Goal: Task Accomplishment & Management: Use online tool/utility

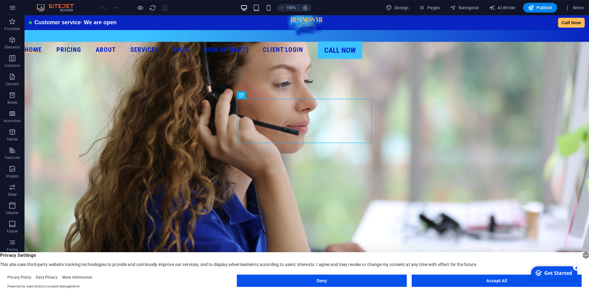
scroll to position [31, 0]
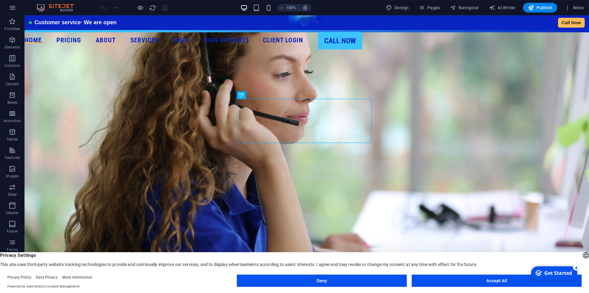
click at [508, 277] on button "Accept All" at bounding box center [497, 280] width 170 height 12
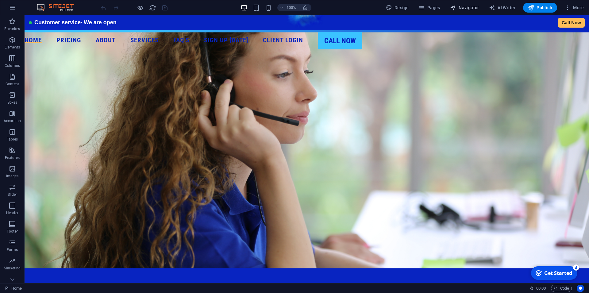
click at [465, 8] on span "Navigator" at bounding box center [464, 8] width 29 height 6
click at [430, 8] on span "Pages" at bounding box center [428, 8] width 21 height 6
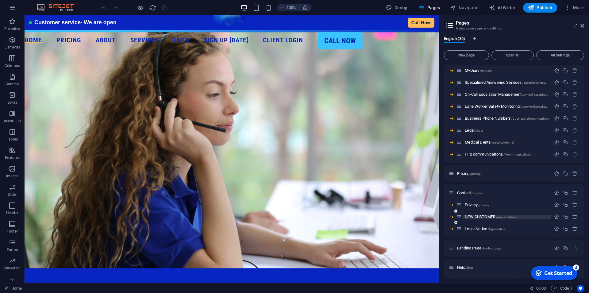
scroll to position [110, 0]
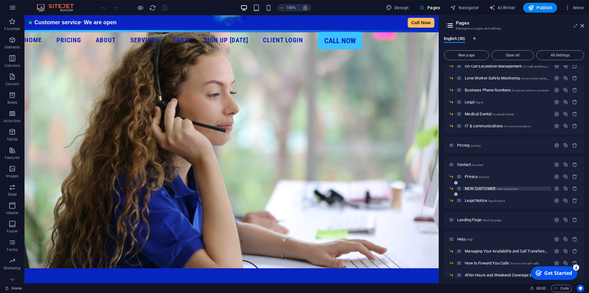
click at [477, 187] on span "NEW CUSTOMER /new-customer" at bounding box center [491, 188] width 52 height 5
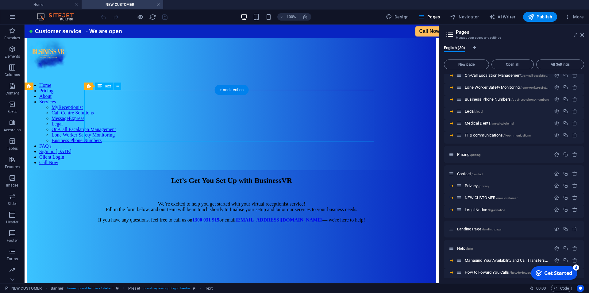
scroll to position [0, 0]
click at [305, 176] on div "Let’s Get You Set Up with BusinessVR We’re excited to help you get started with…" at bounding box center [231, 202] width 409 height 52
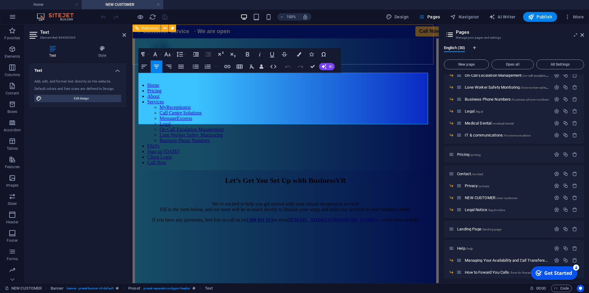
click at [351, 82] on nav "Home Pricing About Services MyReceptionist Call Centre Solutions MessageExpress…" at bounding box center [285, 123] width 301 height 83
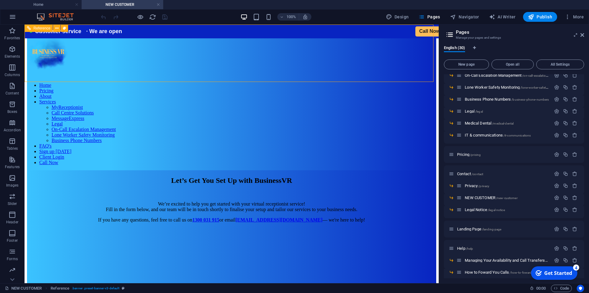
click at [357, 82] on nav "Home Pricing About Services MyReceptionist Call Centre Solutions MessageExpress…" at bounding box center [231, 123] width 409 height 83
click at [314, 176] on div "Let’s Get You Set Up with BusinessVR We’re excited to help you get started with…" at bounding box center [231, 202] width 409 height 52
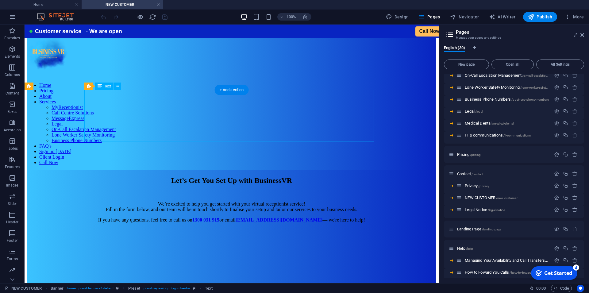
click at [314, 176] on div "Let’s Get You Set Up with BusinessVR We’re excited to help you get started with…" at bounding box center [231, 202] width 409 height 52
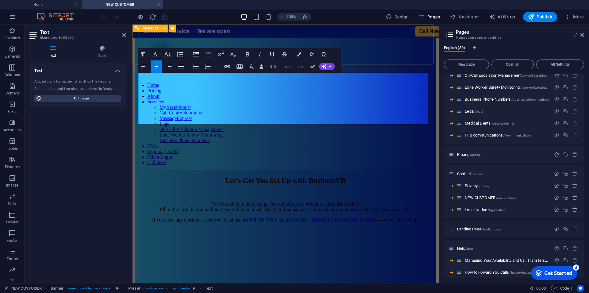
click at [356, 82] on nav "Home Pricing About Services MyReceptionist Call Centre Solutions MessageExpress…" at bounding box center [285, 123] width 301 height 83
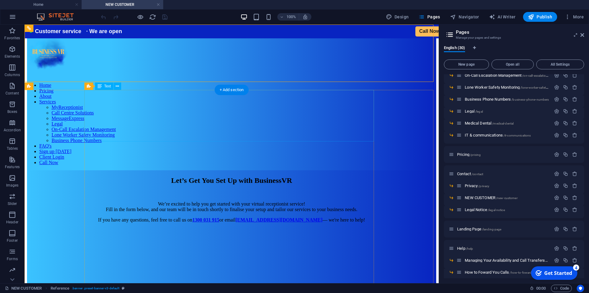
click at [275, 176] on div "Let’s Get You Set Up with BusinessVR We’re excited to help you get started with…" at bounding box center [231, 202] width 409 height 52
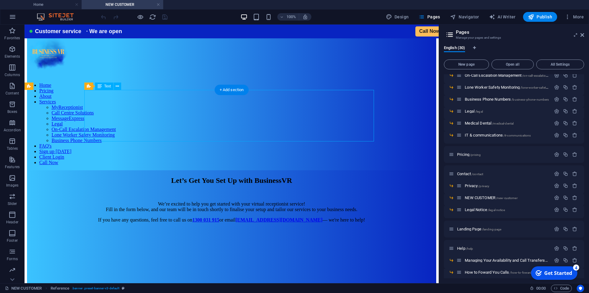
click at [274, 176] on div "Let’s Get You Set Up with BusinessVR We’re excited to help you get started with…" at bounding box center [231, 202] width 409 height 52
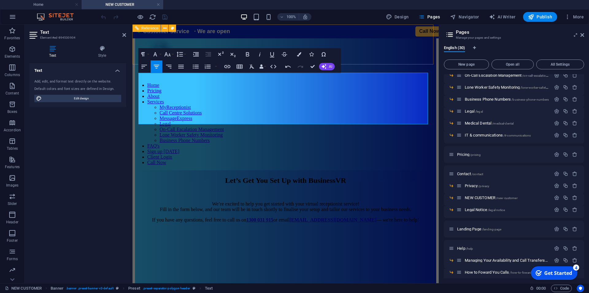
click at [282, 107] on nav "Home Pricing About Services MyReceptionist Call Centre Solutions MessageExpress…" at bounding box center [285, 123] width 301 height 83
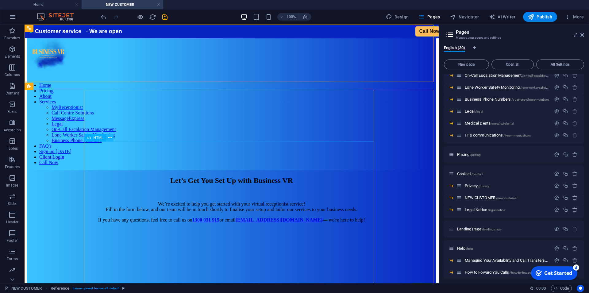
click at [107, 139] on button at bounding box center [109, 137] width 7 height 7
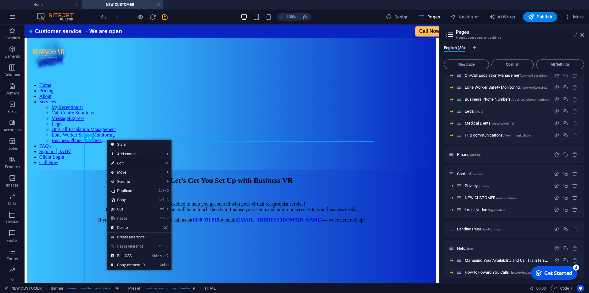
click at [122, 163] on link "⏎ Edit" at bounding box center [127, 163] width 41 height 9
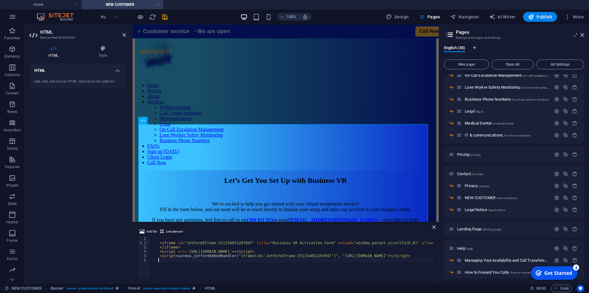
click at [220, 264] on div "< iframe id = "JotFormIFrame-251154031297047" title = "Business VR Activation F…" at bounding box center [469, 258] width 640 height 45
type textarea "<script>window.jotformEmbedHandler("iframe[id='JotFormIFrame-251154031297047']"…"
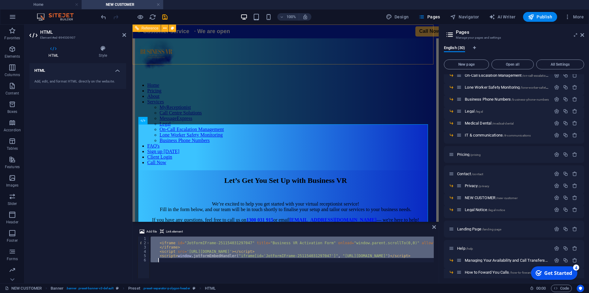
click at [301, 118] on nav "Home Pricing About Services MyReceptionist Call Centre Solutions MessageExpress…" at bounding box center [285, 123] width 301 height 83
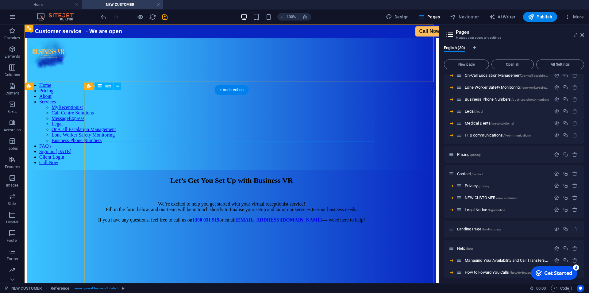
click at [278, 176] on div "Let’s Get You Set Up with Business VR We’re excited to help you get started wit…" at bounding box center [231, 202] width 409 height 52
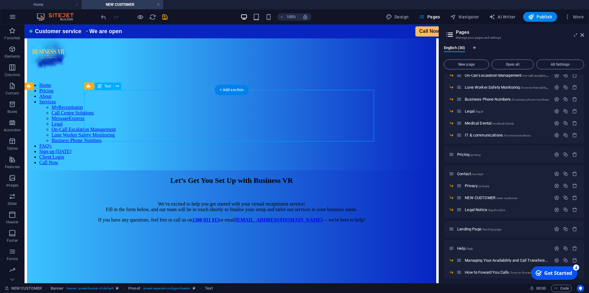
click at [278, 176] on div "Let’s Get You Set Up with Business VR We’re excited to help you get started wit…" at bounding box center [231, 202] width 409 height 52
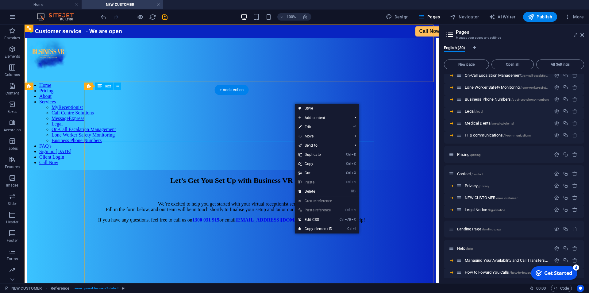
click at [232, 176] on div "Let’s Get You Set Up with Business VR We’re excited to help you get started wit…" at bounding box center [231, 202] width 409 height 52
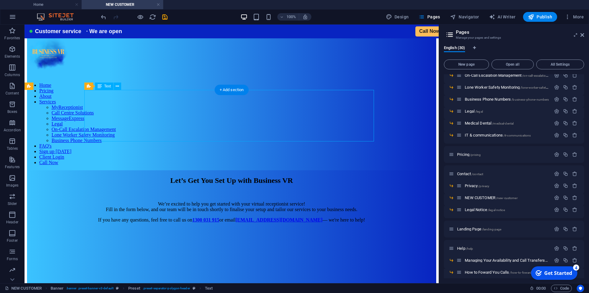
click at [311, 176] on div "Let’s Get You Set Up with Business VR We’re excited to help you get started wit…" at bounding box center [231, 202] width 409 height 52
click at [352, 176] on div "Let’s Get You Set Up with Business VR We’re excited to help you get started wit…" at bounding box center [231, 202] width 409 height 52
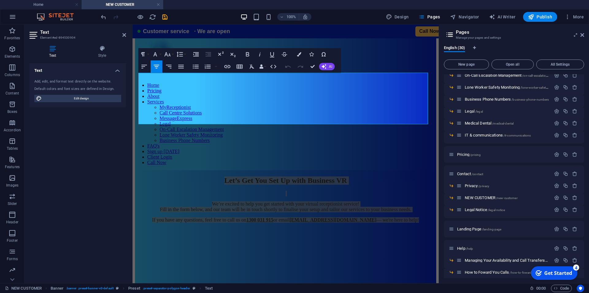
click at [584, 35] on aside "Pages Manage your pages and settings English (30) New page Open all All Setting…" at bounding box center [514, 154] width 150 height 259
click at [581, 33] on icon at bounding box center [582, 35] width 4 height 5
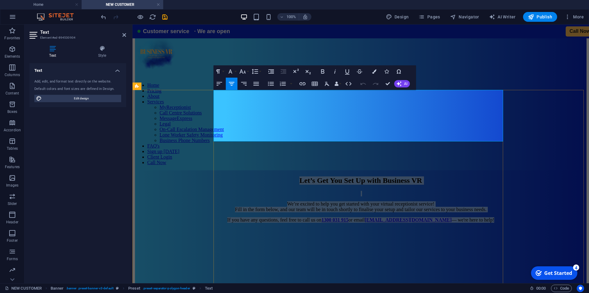
click at [219, 191] on div at bounding box center [360, 194] width 451 height 6
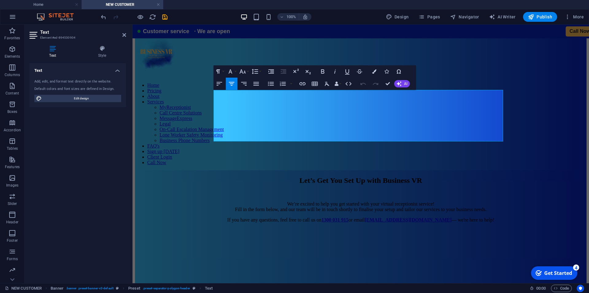
click at [132, 144] on aside "Text Element #ed-894530904 Text Style Text Add, edit, and format text directly …" at bounding box center [79, 154] width 108 height 259
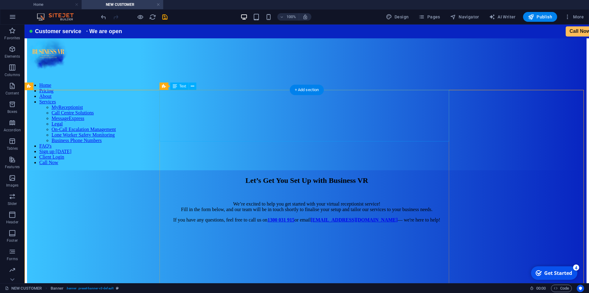
click at [201, 176] on div "Let’s Get You Set Up with Business VR We’re excited to help you get started wit…" at bounding box center [306, 202] width 559 height 52
click at [51, 87] on icon at bounding box center [51, 86] width 3 height 6
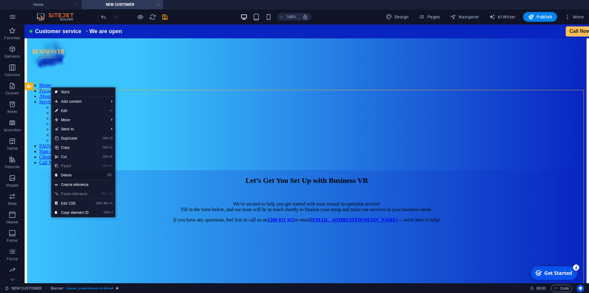
click at [70, 173] on link "⌦ Delete" at bounding box center [71, 175] width 41 height 9
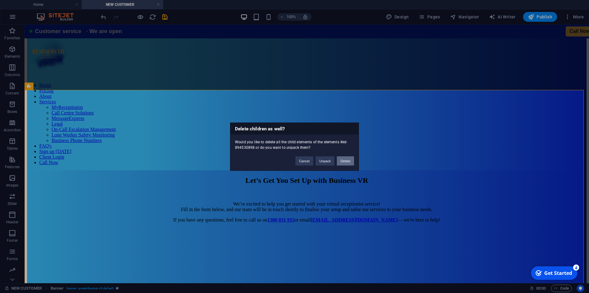
click at [346, 159] on button "Delete" at bounding box center [345, 160] width 17 height 9
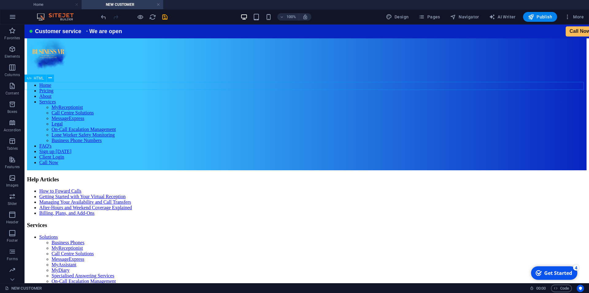
click at [31, 170] on div "Customer service · We are open Call Now" at bounding box center [306, 170] width 559 height 0
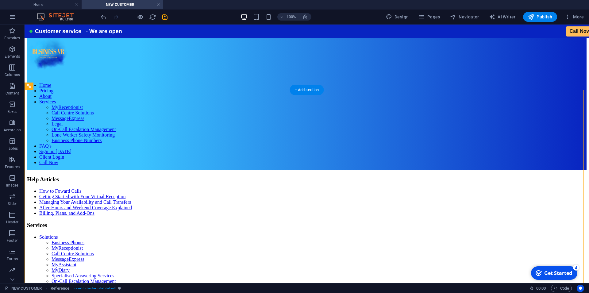
click at [309, 90] on div "+ Add section" at bounding box center [307, 90] width 34 height 10
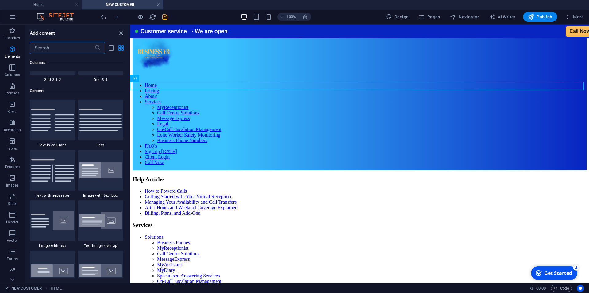
scroll to position [1073, 0]
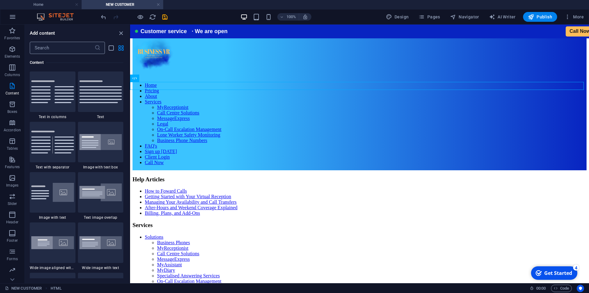
click at [33, 45] on input "text" at bounding box center [62, 48] width 65 height 12
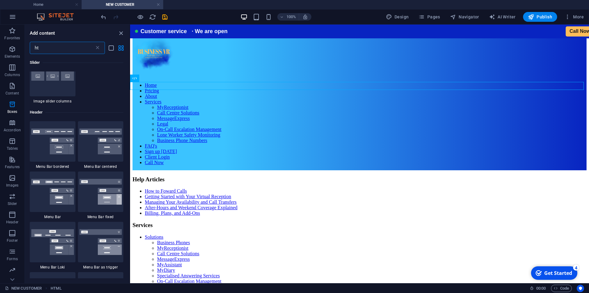
scroll to position [0, 0]
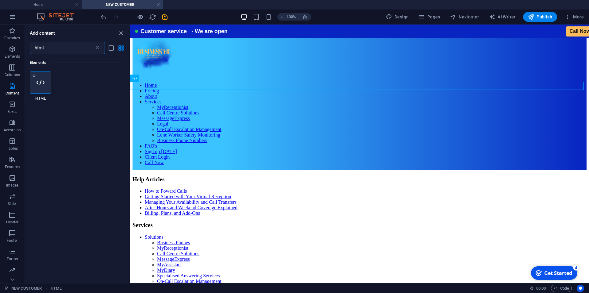
type input "html"
click at [40, 78] on div at bounding box center [40, 82] width 21 height 22
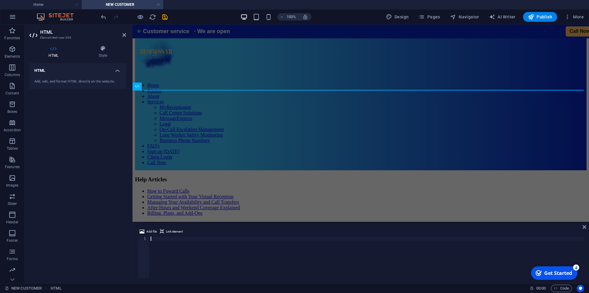
click at [220, 259] on div at bounding box center [366, 261] width 435 height 50
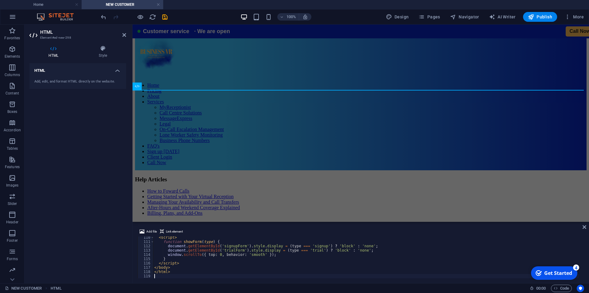
scroll to position [469, 0]
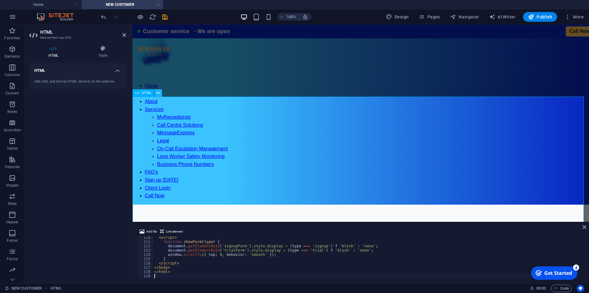
click at [158, 93] on icon at bounding box center [157, 93] width 3 height 6
click at [157, 92] on icon at bounding box center [157, 93] width 3 height 6
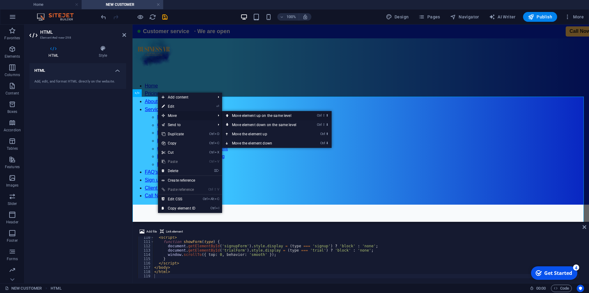
click at [276, 117] on link "Ctrl ⇧ ⬆ Move element up on the same level" at bounding box center [265, 115] width 86 height 9
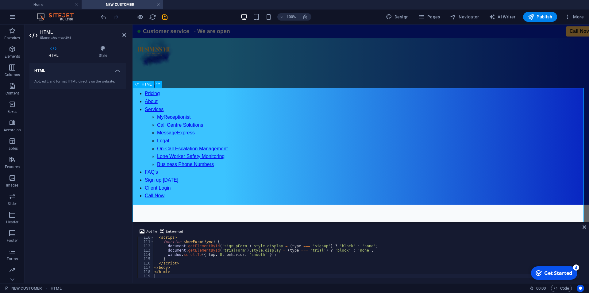
click at [224, 205] on div "Business VR | Get Started Let’s Get You Set Up with Business VR We’re excited t…" at bounding box center [360, 268] width 456 height 127
click at [204, 68] on div "Home Pricing About Services MyReceptionist Call Centre Solutions MessageExpress…" at bounding box center [360, 115] width 456 height 180
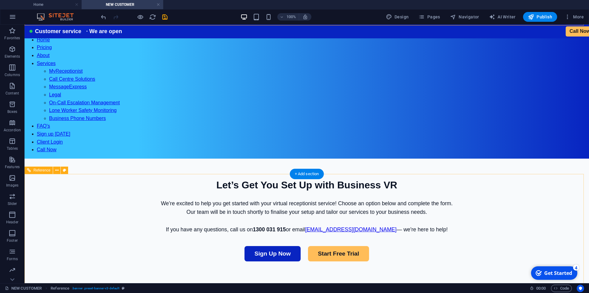
scroll to position [63, 0]
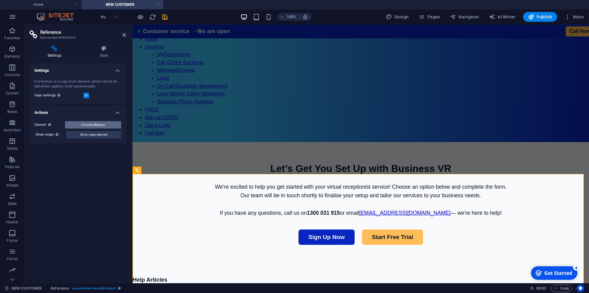
click at [95, 124] on span "Convert reference" at bounding box center [93, 124] width 24 height 7
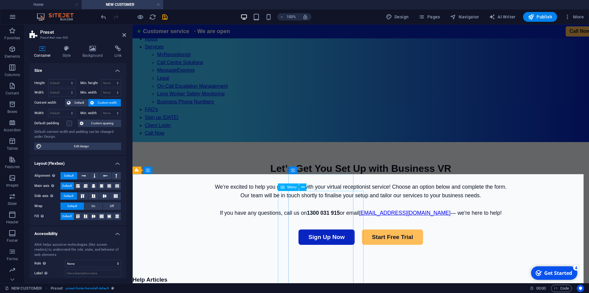
select select "1"
select select
select select "2"
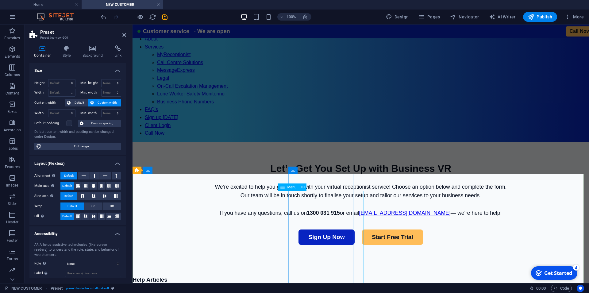
select select
select select "3"
select select
select select "4"
select select
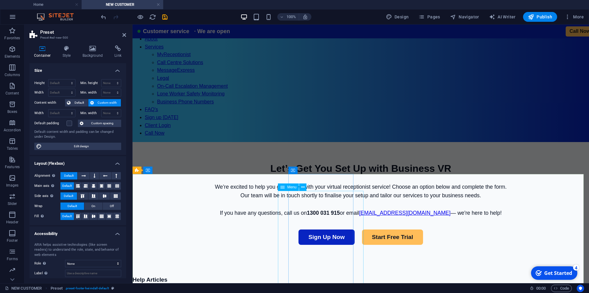
select select "5"
select select
select select "6"
select select
select select "7"
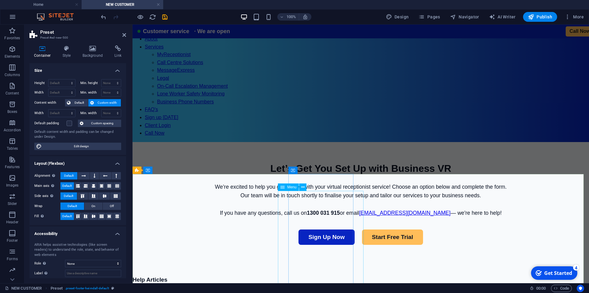
select select
select select "8"
select select
select select "2"
select select
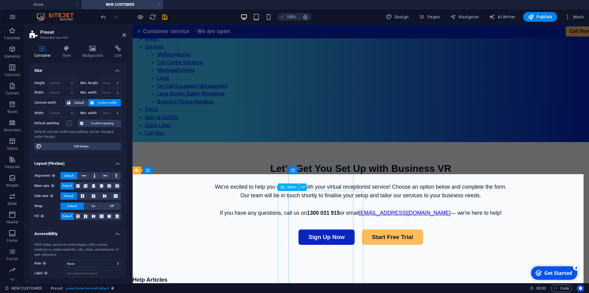
select select "11"
select select
select select "12"
select select
select select "13"
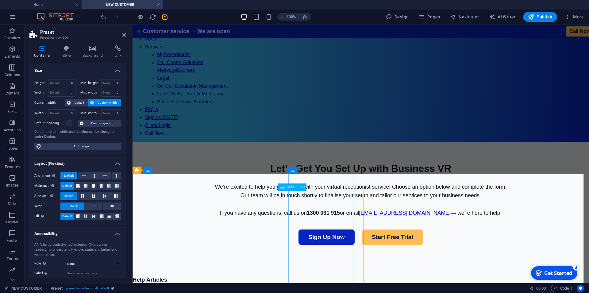
select select
select select "9"
select select
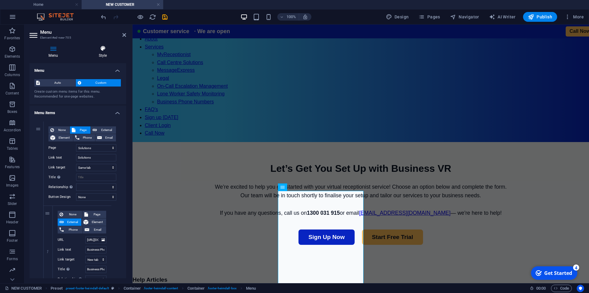
click at [112, 49] on icon at bounding box center [102, 48] width 47 height 6
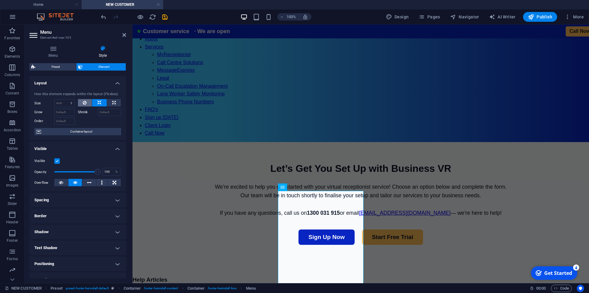
click at [79, 106] on button at bounding box center [85, 102] width 14 height 7
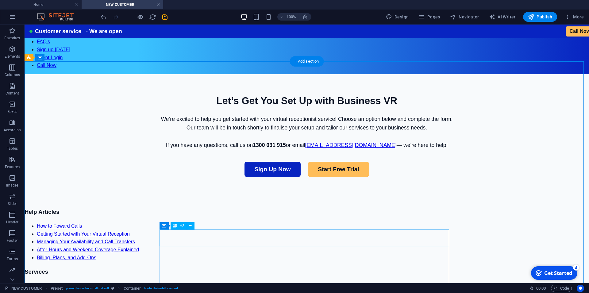
scroll to position [282, 0]
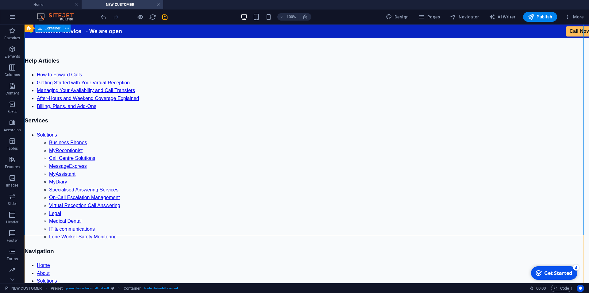
click at [84, 160] on div "Help Articles How to Foward Calls Getting Started with Your Virtual Reception M…" at bounding box center [307, 278] width 564 height 444
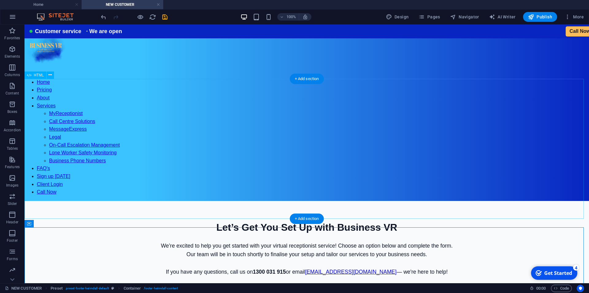
scroll to position [0, 0]
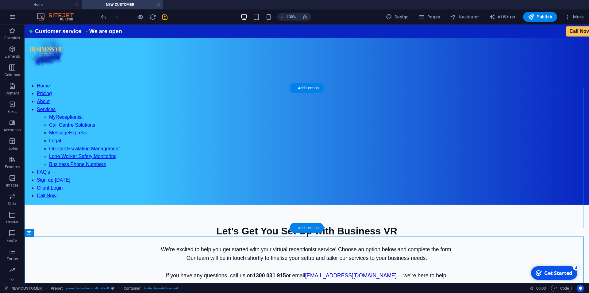
drag, startPoint x: 304, startPoint y: 226, endPoint x: 15, endPoint y: 178, distance: 292.8
click at [304, 226] on div "+ Add section" at bounding box center [307, 228] width 34 height 10
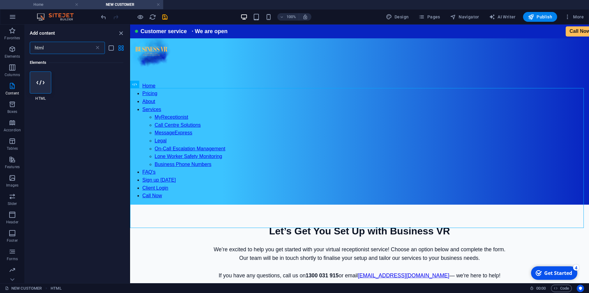
click at [42, 6] on h4 "Home" at bounding box center [41, 4] width 82 height 7
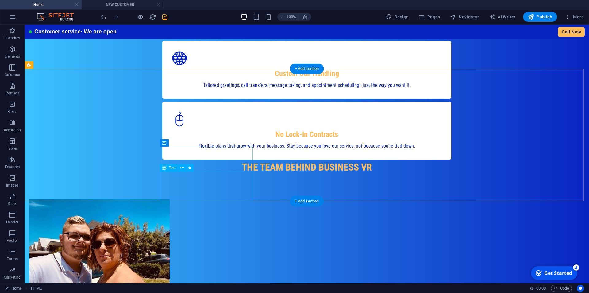
scroll to position [776, 0]
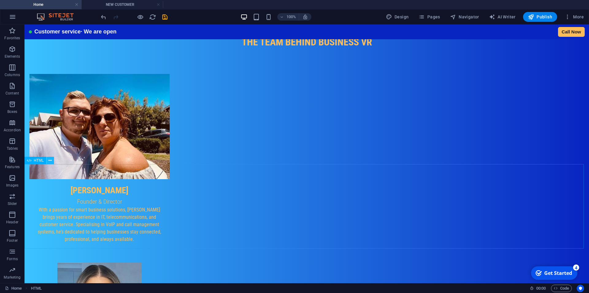
click at [50, 160] on icon at bounding box center [49, 160] width 3 height 6
click at [125, 5] on h4 "NEW CUSTOMER" at bounding box center [123, 4] width 82 height 7
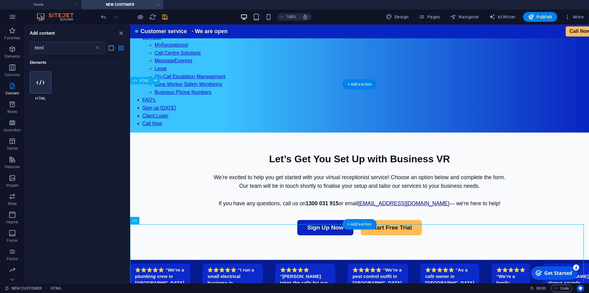
scroll to position [125, 0]
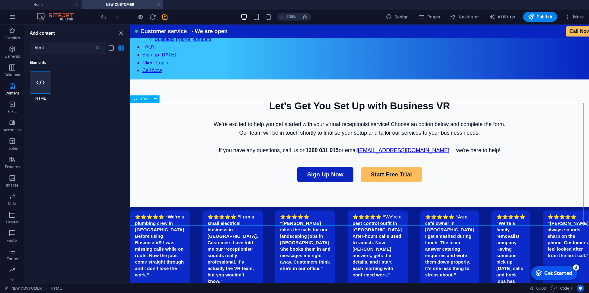
click at [139, 101] on div "HTML" at bounding box center [141, 98] width 22 height 7
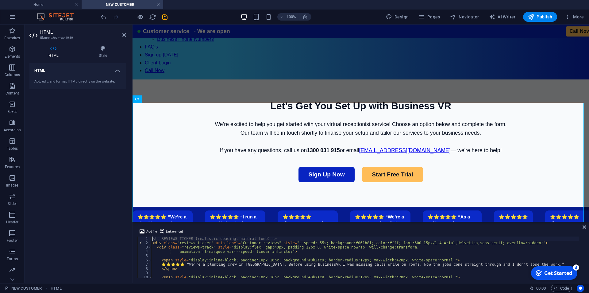
click at [193, 256] on div "<!-- REVIEWS TICKER (realistic spacing, natural tone) --> < div class = "review…" at bounding box center [364, 261] width 427 height 50
type textarea "</style>"
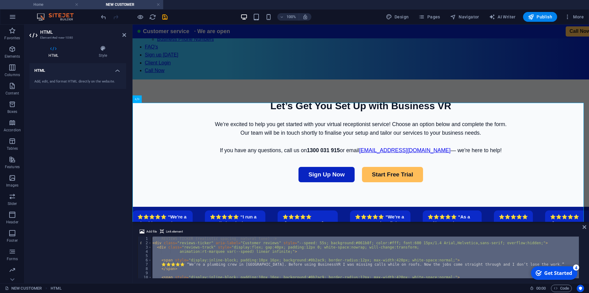
click at [43, 6] on h4 "Home" at bounding box center [41, 4] width 82 height 7
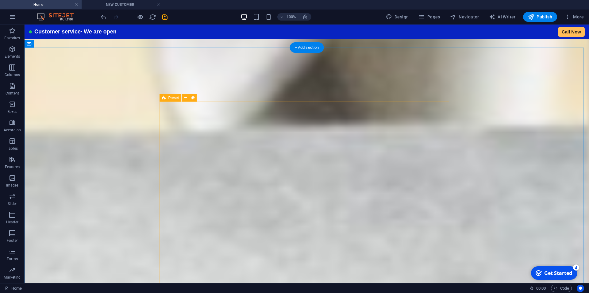
scroll to position [2580, 0]
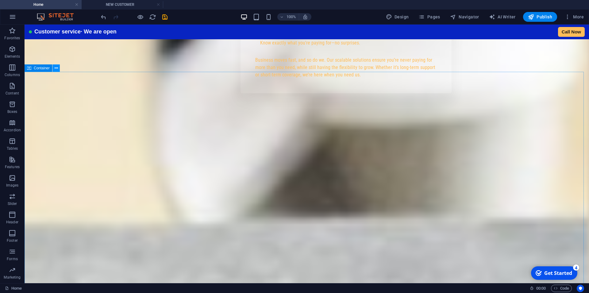
click at [56, 68] on icon at bounding box center [56, 68] width 3 height 6
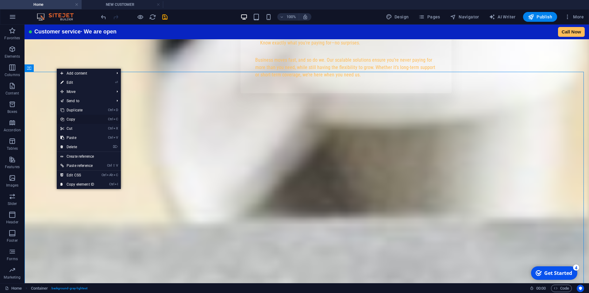
click at [72, 118] on link "Ctrl C Copy" at bounding box center [77, 119] width 41 height 9
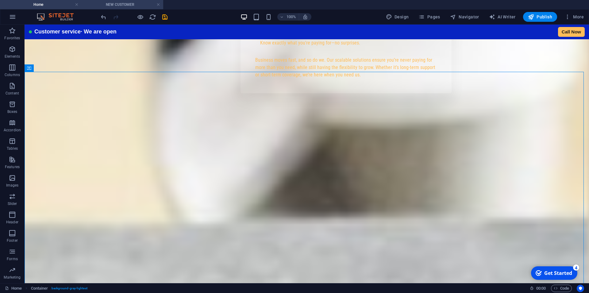
click at [115, 4] on h4 "NEW CUSTOMER" at bounding box center [123, 4] width 82 height 7
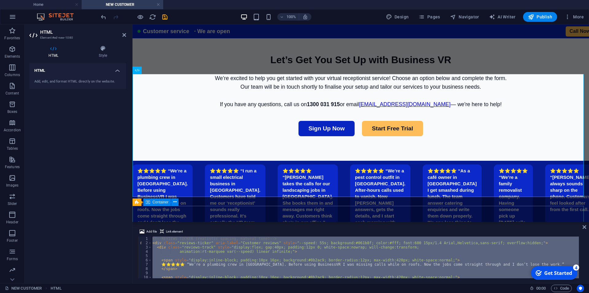
scroll to position [154, 0]
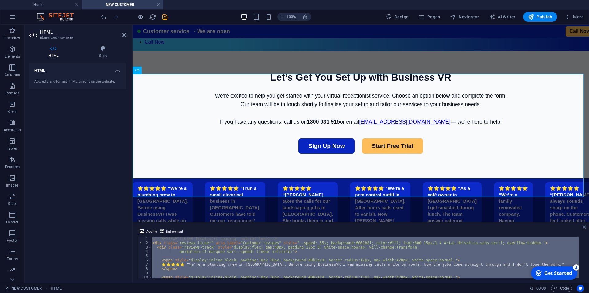
click at [583, 227] on icon at bounding box center [584, 226] width 4 height 5
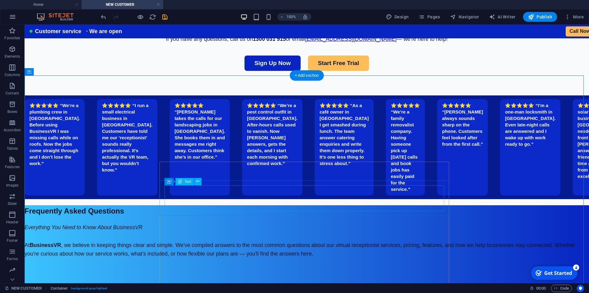
scroll to position [279, 0]
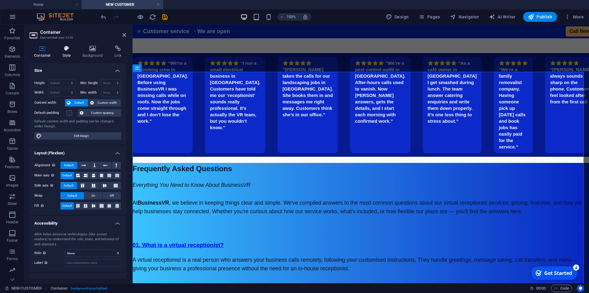
click at [67, 52] on h4 "Style" at bounding box center [68, 51] width 20 height 13
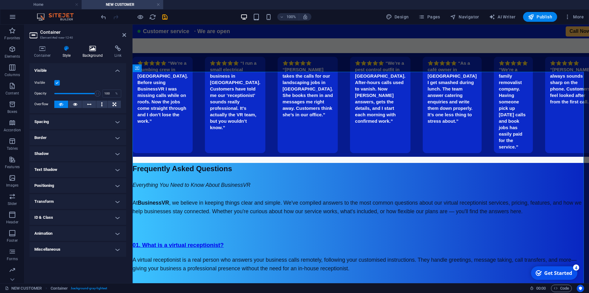
click at [96, 50] on icon at bounding box center [93, 48] width 30 height 6
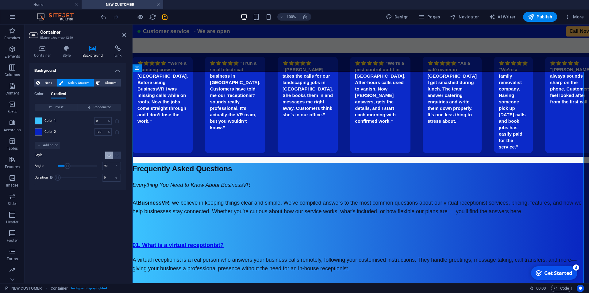
click at [35, 120] on span at bounding box center [38, 120] width 7 height 7
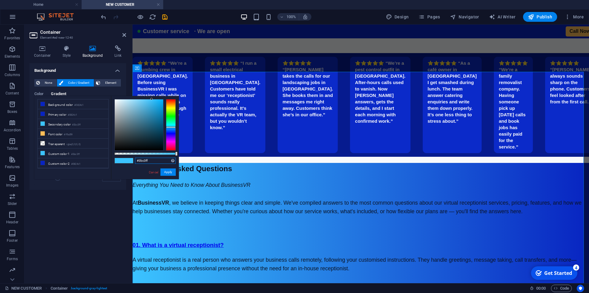
click at [150, 161] on input "#3bc3ff" at bounding box center [155, 161] width 41 height 6
click at [151, 173] on link "Cancel" at bounding box center [153, 172] width 11 height 5
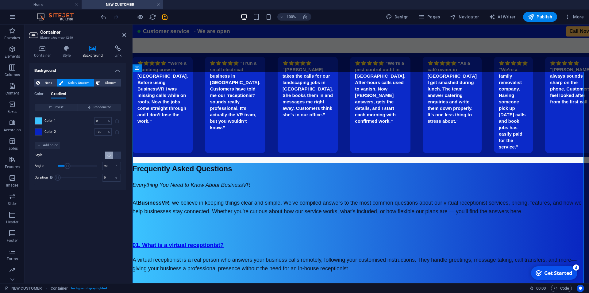
click at [39, 129] on span at bounding box center [38, 131] width 7 height 7
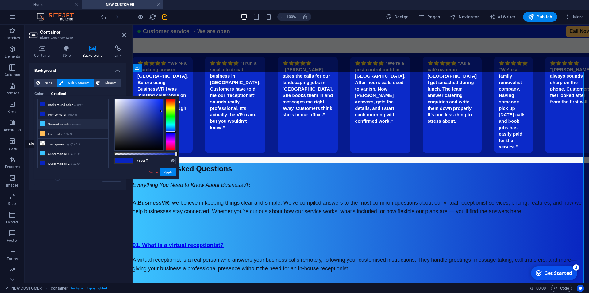
type input "#0824c1"
click at [162, 159] on input "#0824c1" at bounding box center [155, 161] width 41 height 6
click at [126, 208] on div "Container Style Background Link Size Height Default px rem % vh vw Min. height …" at bounding box center [78, 161] width 106 height 243
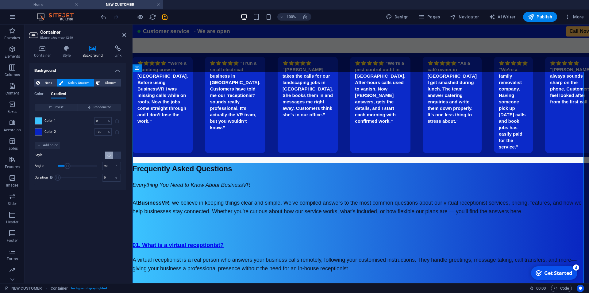
click at [38, 8] on li "Home" at bounding box center [41, 4] width 82 height 9
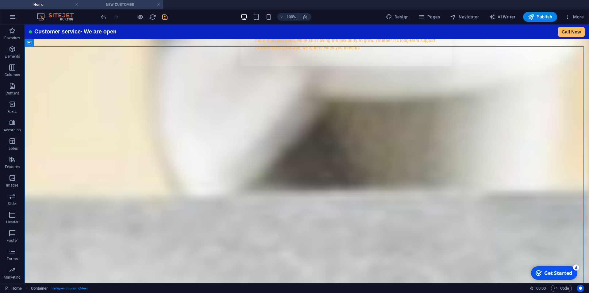
scroll to position [2605, 0]
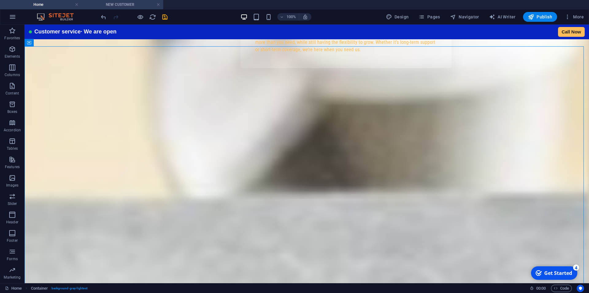
click at [119, 3] on h4 "NEW CUSTOMER" at bounding box center [123, 4] width 82 height 7
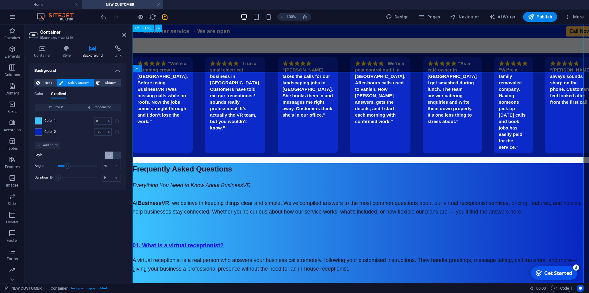
click at [220, 59] on div "⭐⭐⭐⭐⭐ “We’re a plumbing crew in [GEOGRAPHIC_DATA]. Before using BusinessVR I wa…" at bounding box center [360, 105] width 456 height 104
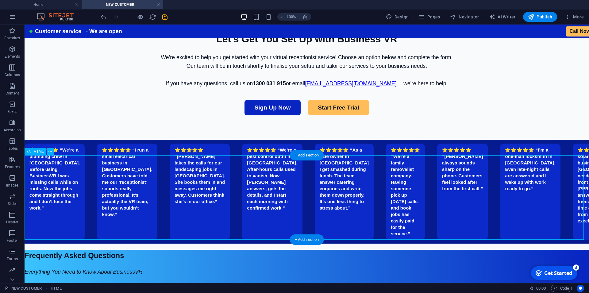
scroll to position [59, 0]
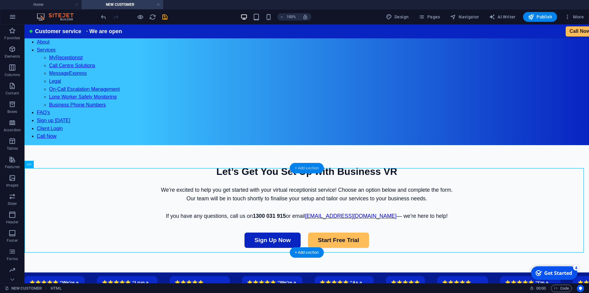
click at [304, 167] on div "+ Add section" at bounding box center [307, 168] width 34 height 10
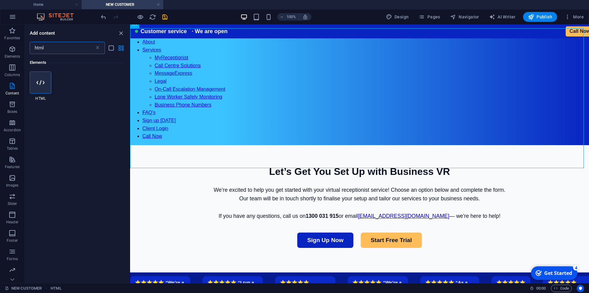
click at [75, 48] on input "html" at bounding box center [62, 48] width 65 height 12
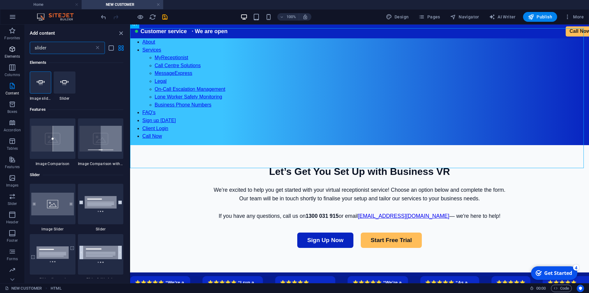
type input "slider"
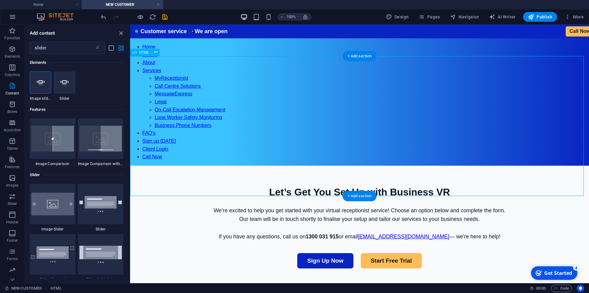
scroll to position [28, 0]
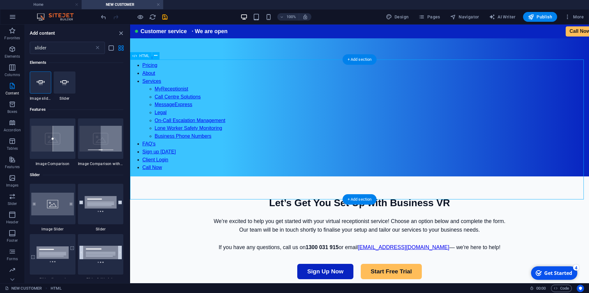
click at [453, 176] on div "Business VR | Get Started Let’s Get You Set Up with Business VR We’re excited t…" at bounding box center [359, 239] width 459 height 127
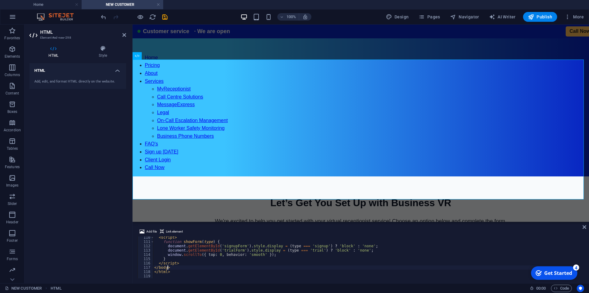
click at [192, 267] on div "< script > function showForm ( type ) { document . getElementById ( 'signupForm…" at bounding box center [366, 260] width 426 height 50
type textarea "</html>"
click at [306, 275] on div "< script > function showForm ( type ) { document . getElementById ( 'signupForm…" at bounding box center [366, 260] width 426 height 50
type textarea "</html>"
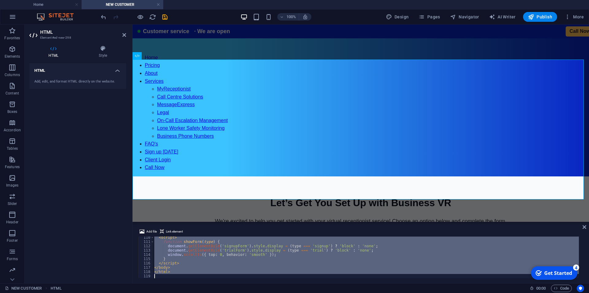
paste textarea
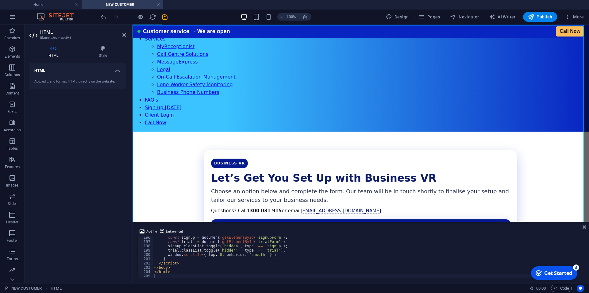
scroll to position [216, 0]
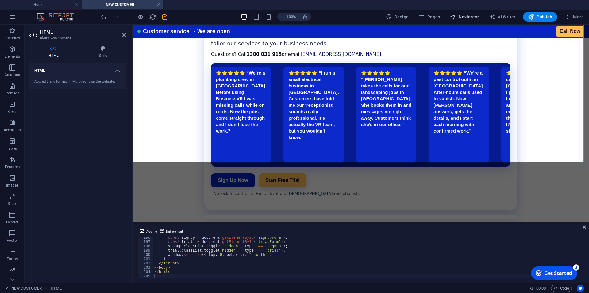
click at [466, 17] on span "Navigator" at bounding box center [464, 17] width 29 height 6
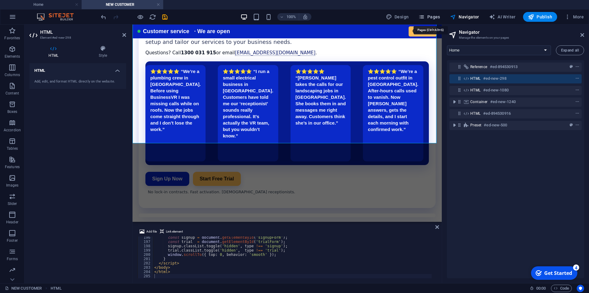
click at [430, 17] on span "Pages" at bounding box center [428, 17] width 21 height 6
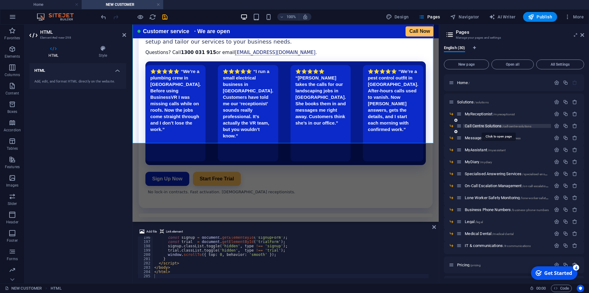
click at [487, 126] on span "Call Centre Solutions /call-centre-solutions" at bounding box center [498, 126] width 67 height 5
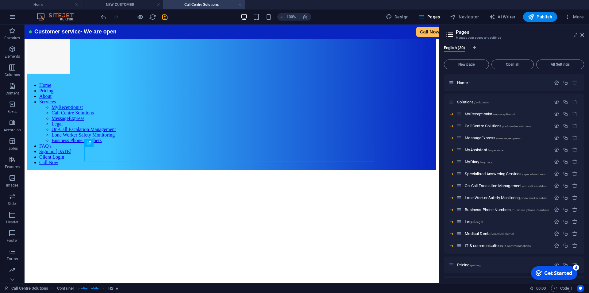
scroll to position [1148, 0]
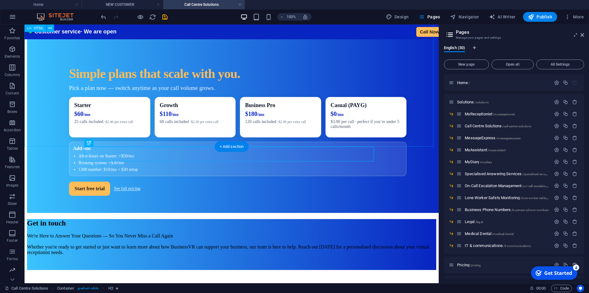
click at [34, 90] on div "Features you’ll actually use Everything you need to capture jobs, keep callers …" at bounding box center [231, 54] width 409 height 317
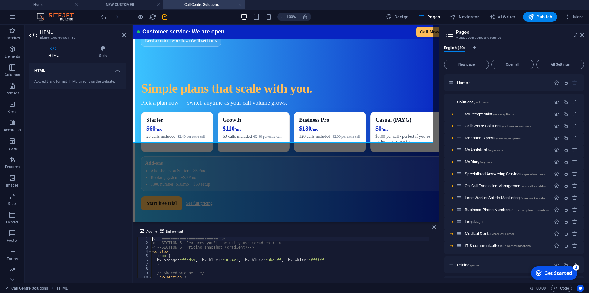
click at [225, 265] on div "<!-- ========================= --> <!-- SECTION 5: Features you'll actually use…" at bounding box center [349, 258] width 396 height 45
type textarea "</section>"
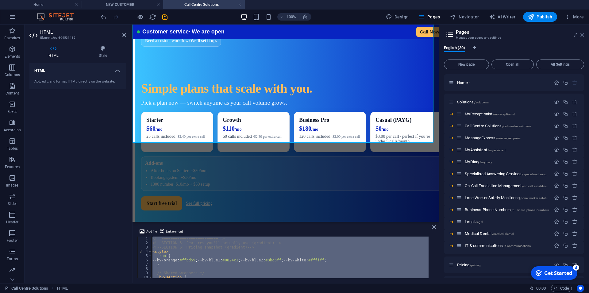
click at [583, 36] on icon at bounding box center [582, 35] width 4 height 5
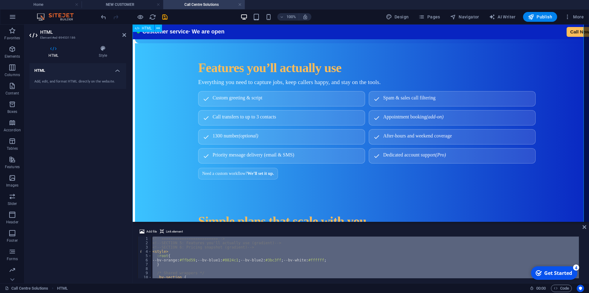
scroll to position [991, 0]
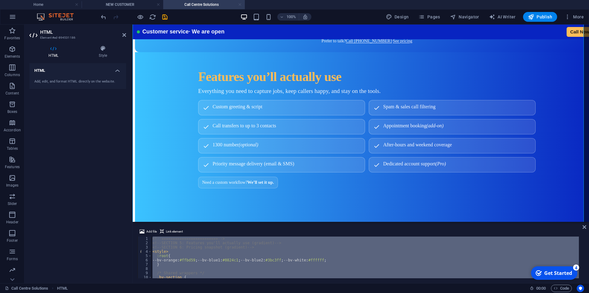
click at [239, 4] on link at bounding box center [240, 5] width 4 height 6
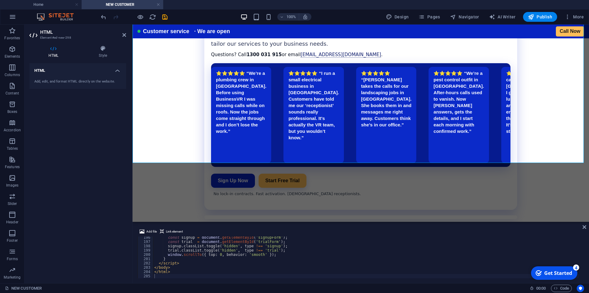
scroll to position [215, 0]
drag, startPoint x: 124, startPoint y: 36, endPoint x: 99, endPoint y: 12, distance: 34.9
click at [124, 36] on icon at bounding box center [124, 35] width 4 height 5
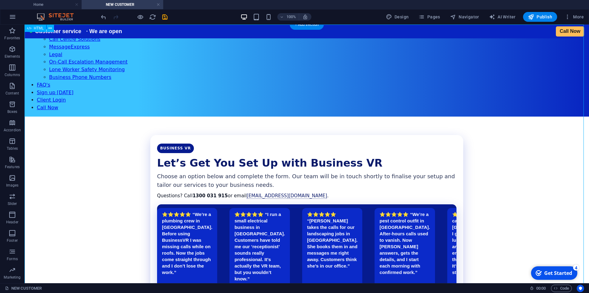
scroll to position [59, 0]
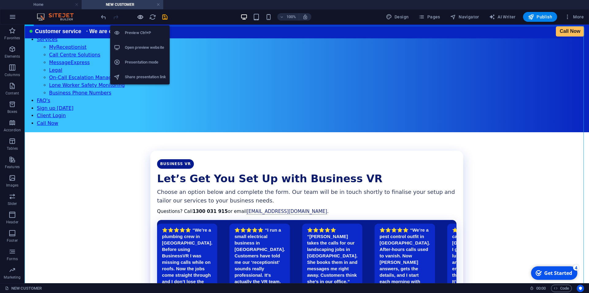
click at [138, 17] on icon "button" at bounding box center [140, 16] width 7 height 7
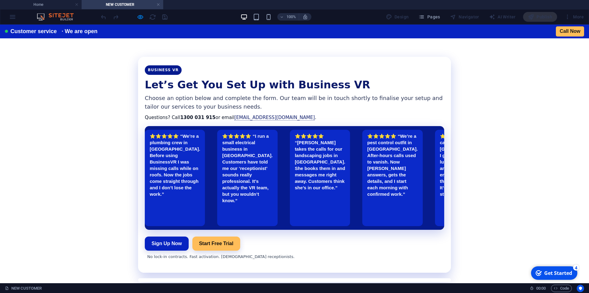
scroll to position [28, 0]
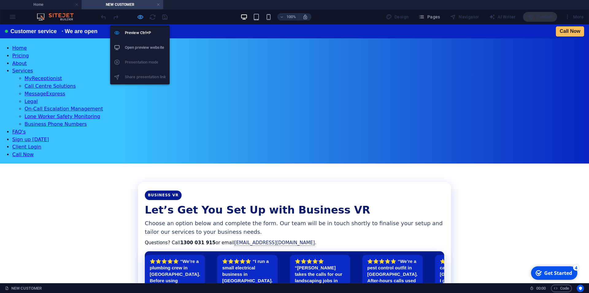
click at [140, 17] on icon "button" at bounding box center [140, 16] width 7 height 7
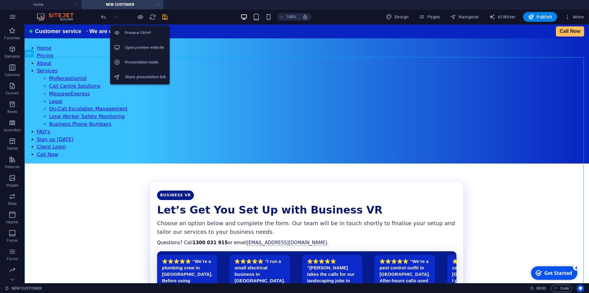
click at [150, 49] on h6 "Open preview website" at bounding box center [145, 47] width 41 height 7
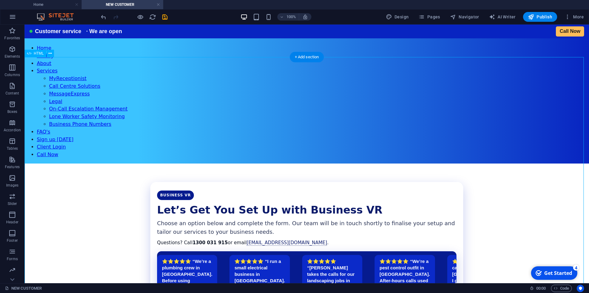
click at [367, 163] on div "Business VR | Get Started Business VR Let’s Get You Set Up with Business VR Cho…" at bounding box center [307, 294] width 564 height 263
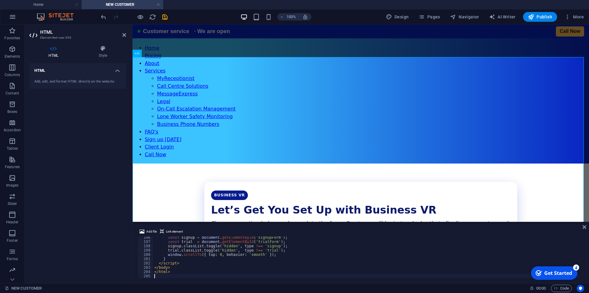
click at [199, 278] on div "const signup = document . getElementById ( 'signupForm' ) ; const trial = docum…" at bounding box center [366, 260] width 426 height 50
type textarea "</html>"
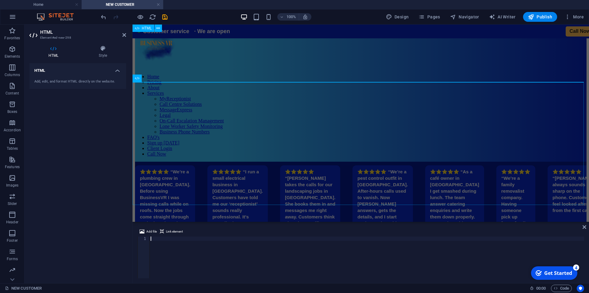
scroll to position [0, 0]
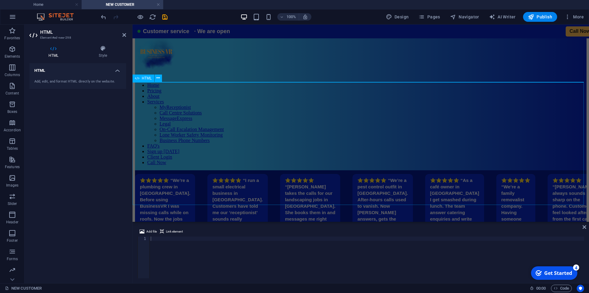
click at [223, 170] on div "⭐⭐⭐⭐⭐ “We’re a plumbing crew in [GEOGRAPHIC_DATA]. Before using BusinessVR I wa…" at bounding box center [360, 222] width 451 height 104
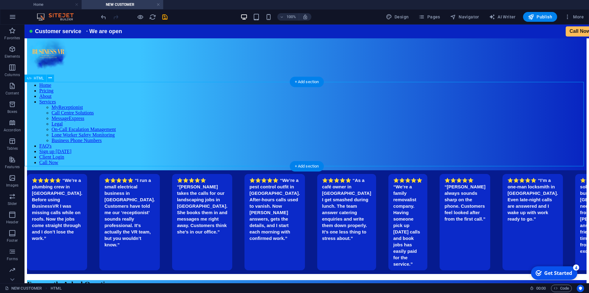
click at [104, 170] on div "⭐⭐⭐⭐⭐ “We’re a plumbing crew in [GEOGRAPHIC_DATA]. Before using BusinessVR I wa…" at bounding box center [306, 222] width 559 height 104
click at [49, 76] on icon at bounding box center [49, 78] width 3 height 6
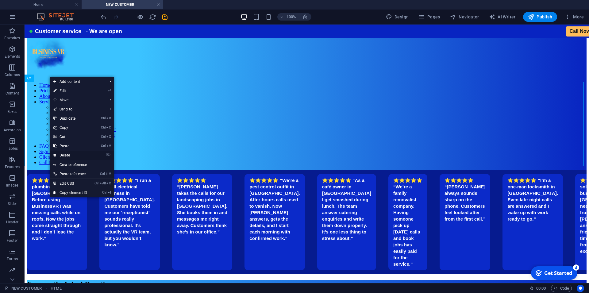
click at [68, 154] on link "⌦ Delete" at bounding box center [70, 155] width 41 height 9
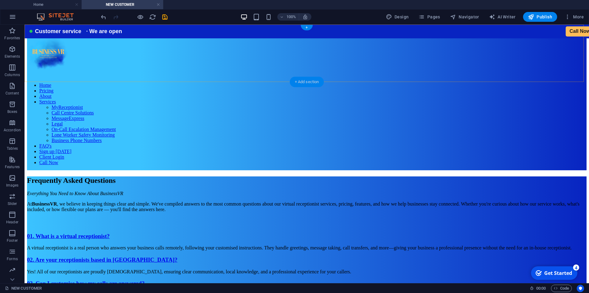
click at [305, 80] on div "+ Add section" at bounding box center [307, 82] width 34 height 10
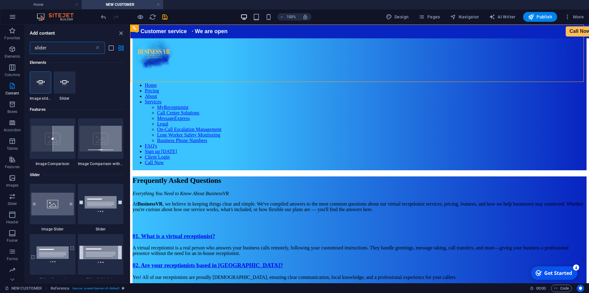
click at [58, 46] on input "slider" at bounding box center [62, 48] width 65 height 12
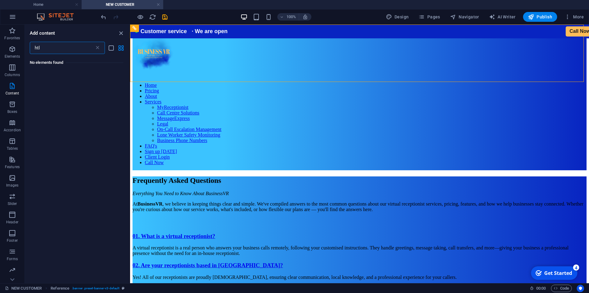
type input "ht"
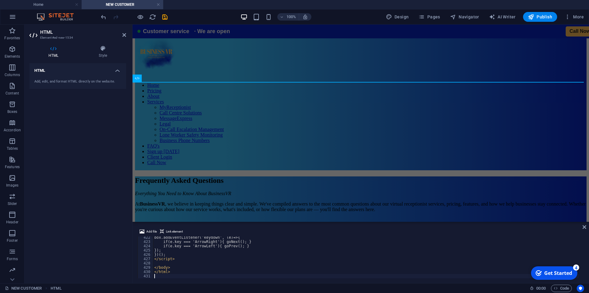
scroll to position [1809, 0]
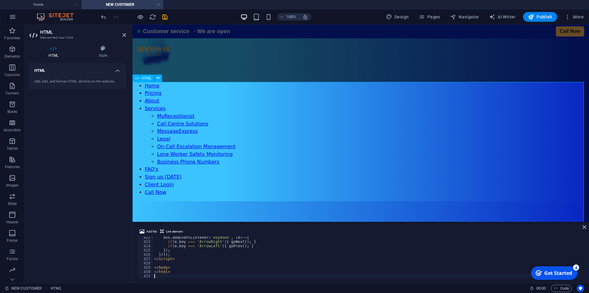
click at [584, 226] on icon at bounding box center [584, 226] width 4 height 5
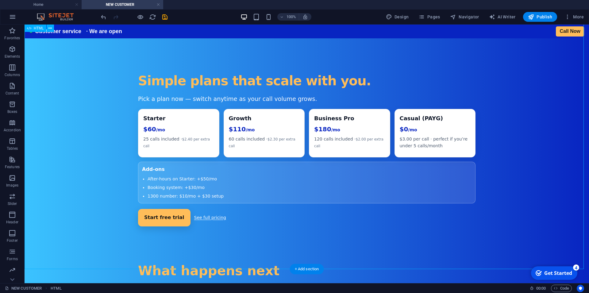
scroll to position [469, 0]
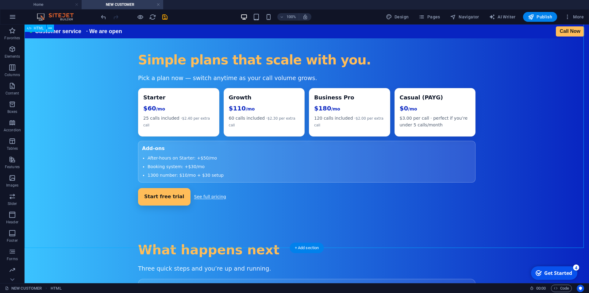
drag, startPoint x: 230, startPoint y: 219, endPoint x: 244, endPoint y: 219, distance: 13.8
click at [244, 219] on div "Business VR — Get Started Let’s Get You Set Up with Business VR Choose an optio…" at bounding box center [307, 45] width 564 height 627
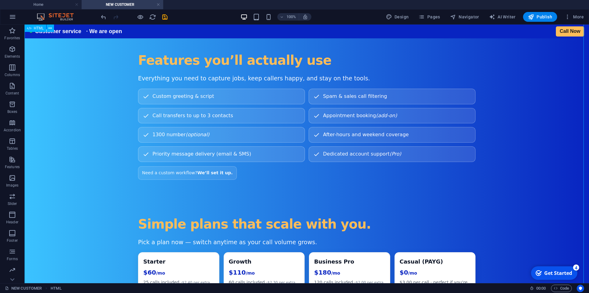
scroll to position [219, 0]
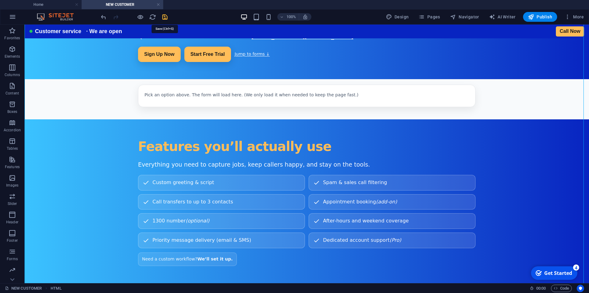
click at [168, 17] on icon "save" at bounding box center [164, 16] width 7 height 7
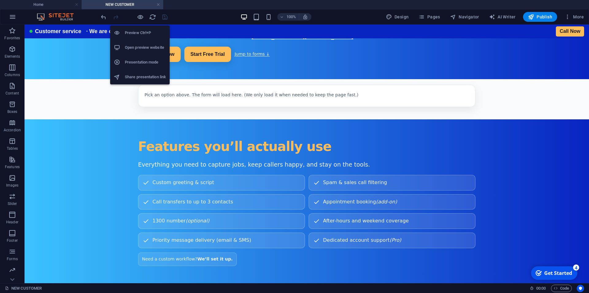
click at [142, 49] on h6 "Open preview website" at bounding box center [145, 47] width 41 height 7
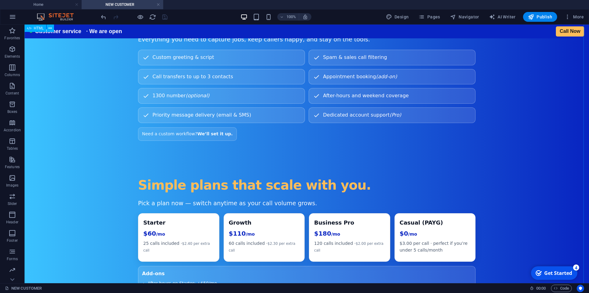
scroll to position [469, 0]
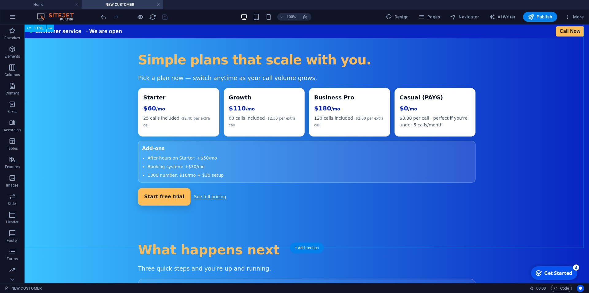
click at [144, 149] on div "Business VR — Get Started Let’s Get You Set Up with Business VR Choose an optio…" at bounding box center [307, 45] width 564 height 627
click at [218, 170] on div "Business VR — Get Started Let’s Get You Set Up with Business VR Choose an optio…" at bounding box center [307, 45] width 564 height 627
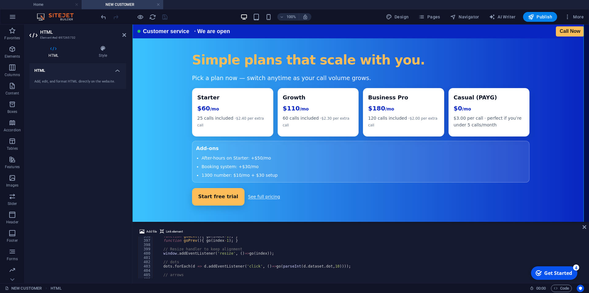
scroll to position [1698, 0]
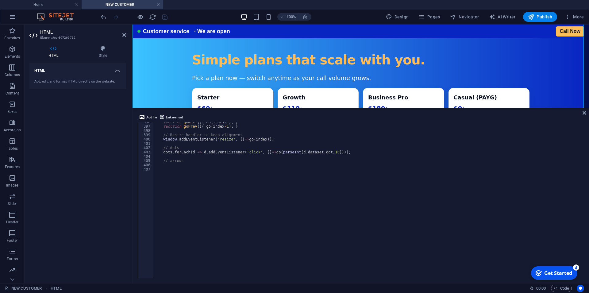
drag, startPoint x: 240, startPoint y: 222, endPoint x: 244, endPoint y: 107, distance: 115.4
click at [244, 107] on div "Banner HTML Preset Preset Text Reference HTML Reference HTML Preset Preset Cont…" at bounding box center [360, 154] width 456 height 259
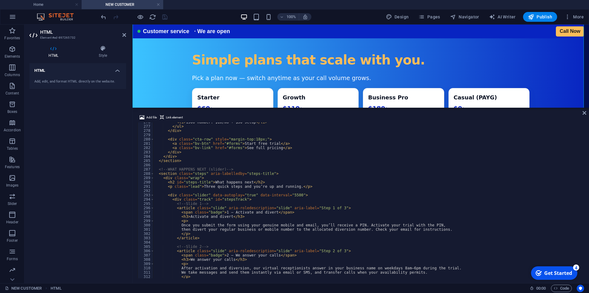
scroll to position [1183, 0]
click at [438, 205] on div "< li > 1300 number: $10/mo + $30 setup </ li > </ ul > </ div > < div class = "…" at bounding box center [367, 199] width 429 height 159
type textarea "<!-- Slide 1 -->"
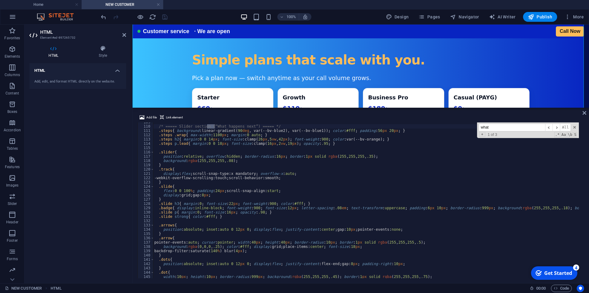
scroll to position [466, 0]
type input "what"
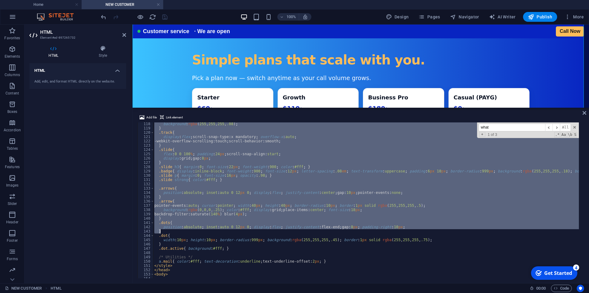
scroll to position [540, 0]
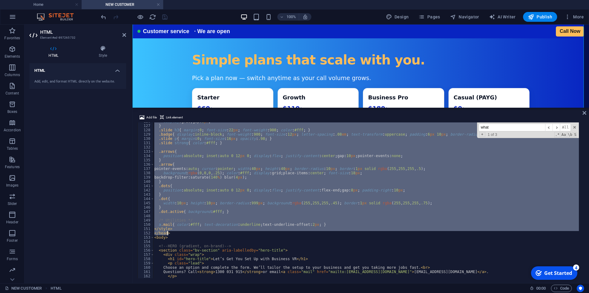
drag, startPoint x: 159, startPoint y: 126, endPoint x: 229, endPoint y: 233, distance: 128.0
click at [229, 233] on div "display : grid ; gap : 8 px ; } .slide h3 { margin : 0 ; font-size : 22 px ; fo…" at bounding box center [367, 198] width 429 height 159
type textarea "</style> </head>"
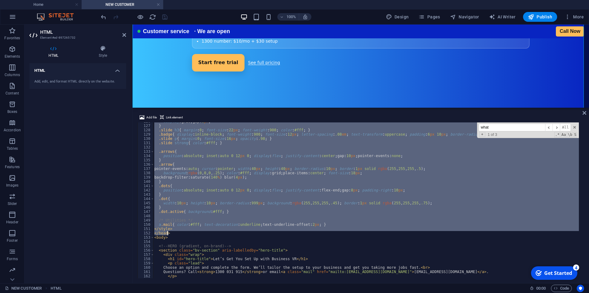
scroll to position [594, 0]
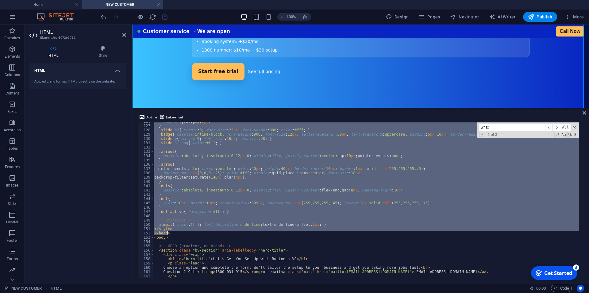
paste textarea
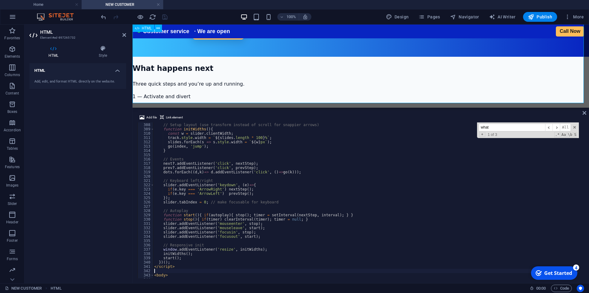
scroll to position [626, 0]
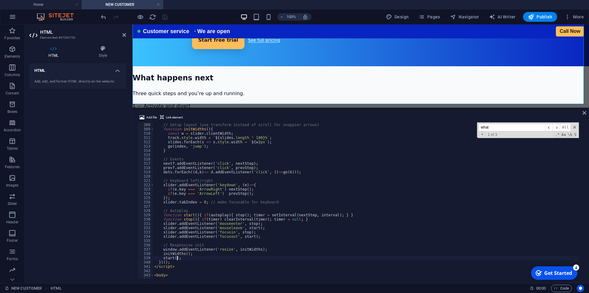
click at [276, 258] on div "// Setup layout (use transform instead of scroll for snappier arrows) function …" at bounding box center [366, 200] width 426 height 164
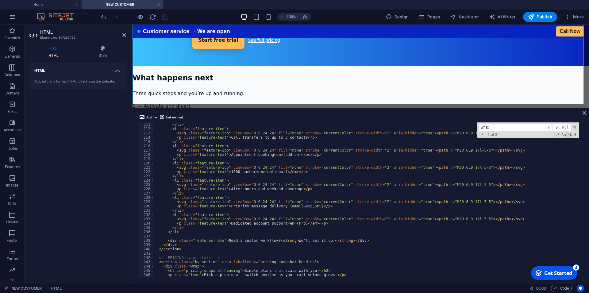
scroll to position [938, 0]
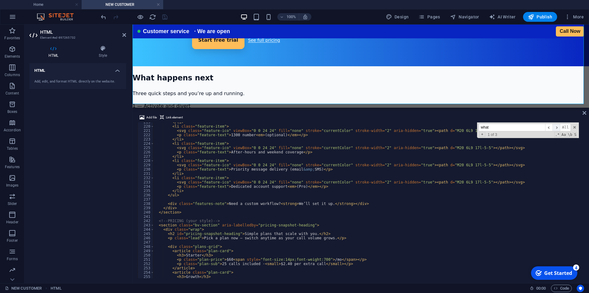
click at [556, 128] on span "​" at bounding box center [555, 128] width 7 height 8
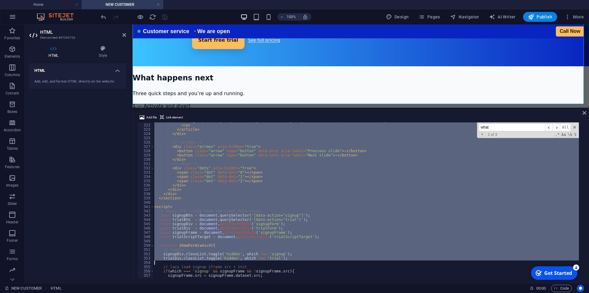
scroll to position [1378, 0]
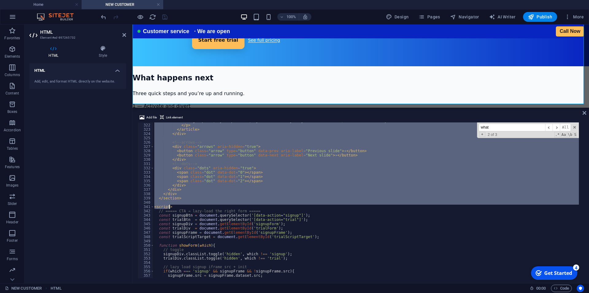
drag, startPoint x: 159, startPoint y: 194, endPoint x: 251, endPoint y: 207, distance: 92.7
click at [251, 207] on div "MessageExpress, MyReceptionist, MyAssistant or MyDiary—and extend to 24/7 or ad…" at bounding box center [367, 198] width 429 height 159
type textarea "<script>"
paste textarea
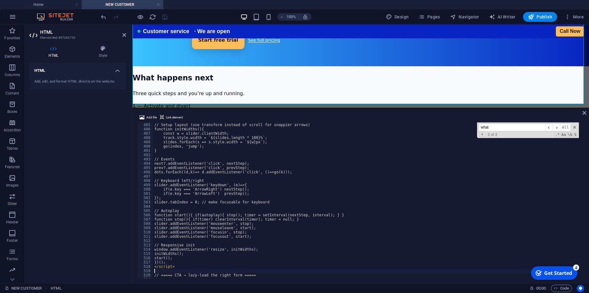
scroll to position [2078, 0]
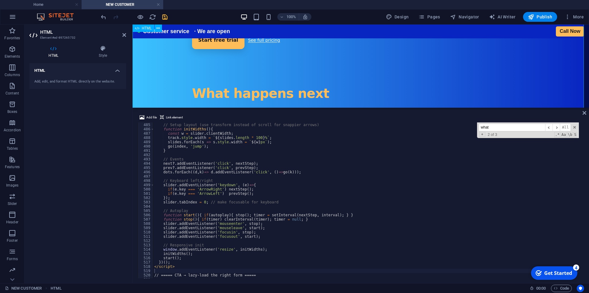
scroll to position [594, 0]
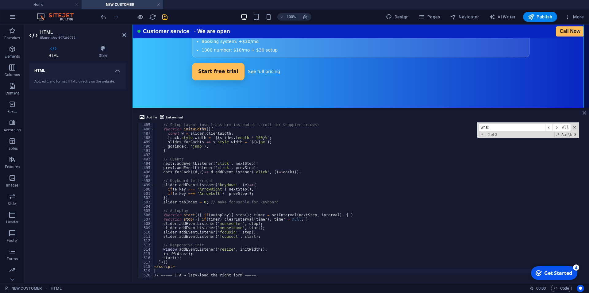
drag, startPoint x: 584, startPoint y: 113, endPoint x: 379, endPoint y: 97, distance: 205.5
click at [584, 113] on icon at bounding box center [584, 112] width 4 height 5
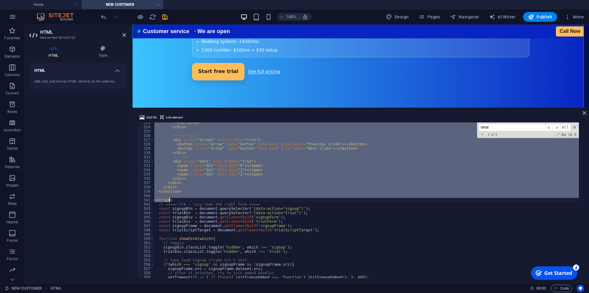
type textarea "<script>"
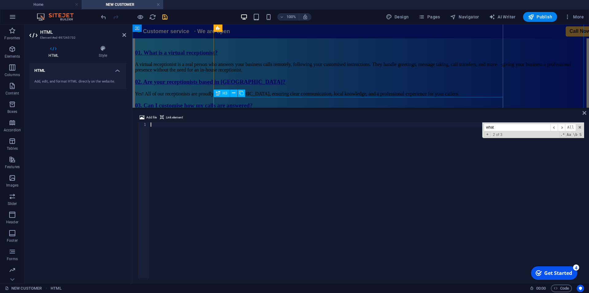
scroll to position [156, 0]
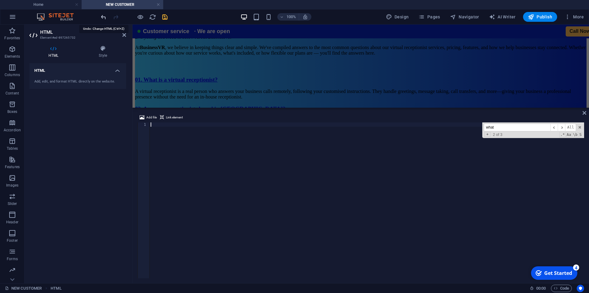
click at [102, 19] on icon "undo" at bounding box center [103, 16] width 7 height 7
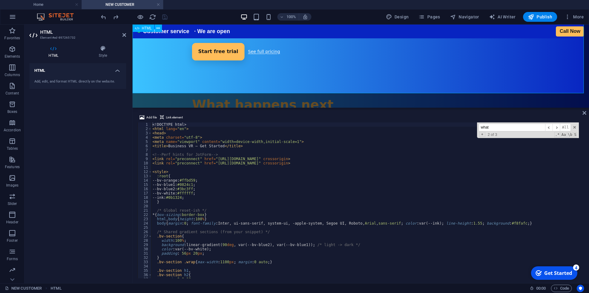
scroll to position [626, 0]
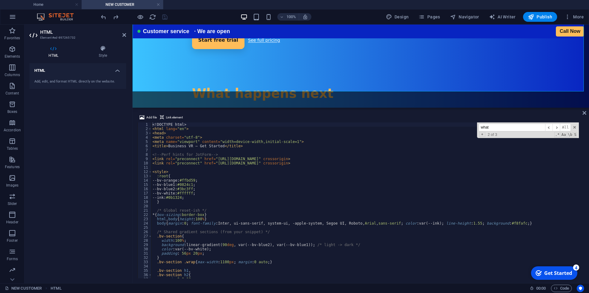
click at [233, 237] on div "<! DOCTYPE html > < html lang = "en" > < head > < meta charset = "utf-8" > < me…" at bounding box center [365, 201] width 429 height 159
click at [558, 129] on span "​" at bounding box center [555, 128] width 7 height 8
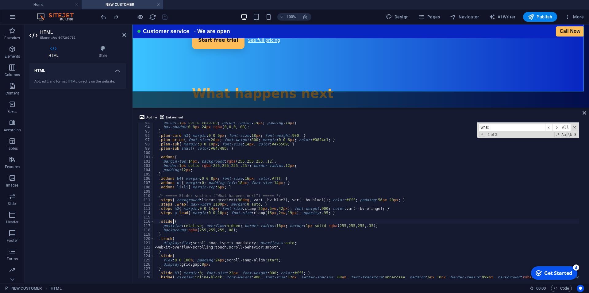
click at [301, 223] on div "border : 1 px solid #e5e7eb ; border-radius : 14 px ; padding : 16 px ; box-sha…" at bounding box center [367, 200] width 429 height 159
click at [236, 242] on div "border : 1 px solid #e5e7eb ; border-radius : 14 px ; padding : 16 px ; box-sha…" at bounding box center [367, 200] width 429 height 159
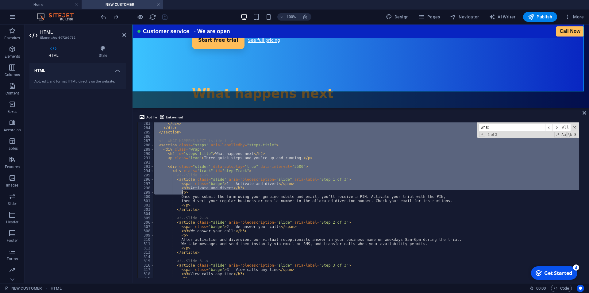
scroll to position [1285, 0]
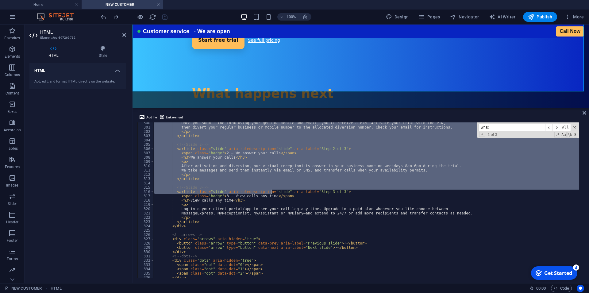
drag, startPoint x: 157, startPoint y: 195, endPoint x: 271, endPoint y: 191, distance: 114.1
click at [271, 191] on div "Once you submit the form using your genuine mobile and email, you’ll receive a …" at bounding box center [367, 200] width 429 height 159
type textarea "<!-- Slide 3 --> <article class="slide" aria-roledescription="slide" aria-label…"
click at [277, 231] on div "Once you submit the form using your genuine mobile and email, you’ll receive a …" at bounding box center [367, 200] width 429 height 159
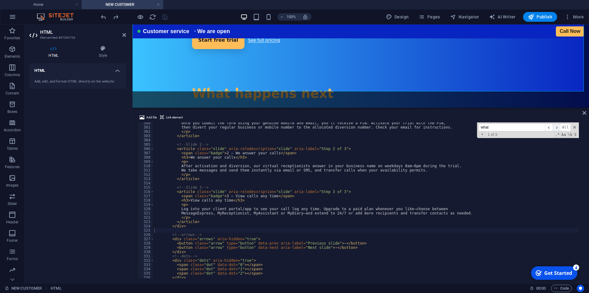
click at [559, 128] on span "​" at bounding box center [555, 128] width 7 height 8
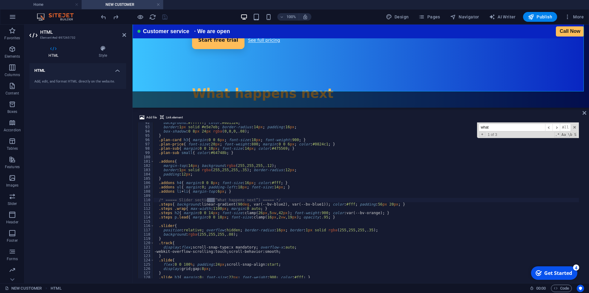
drag, startPoint x: 219, startPoint y: 204, endPoint x: 145, endPoint y: 197, distance: 73.6
click at [218, 204] on div "background : #ffffff ; color : #0b1324 ; border : 1 px solid #e5e7eb ; border-r…" at bounding box center [367, 200] width 429 height 159
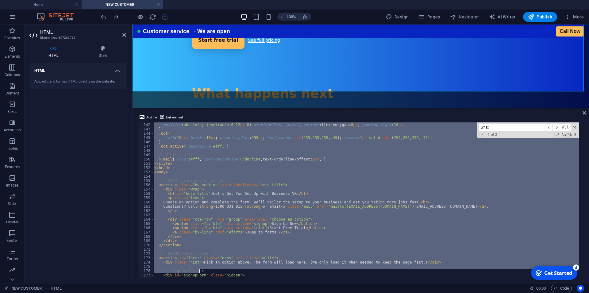
scroll to position [609, 0]
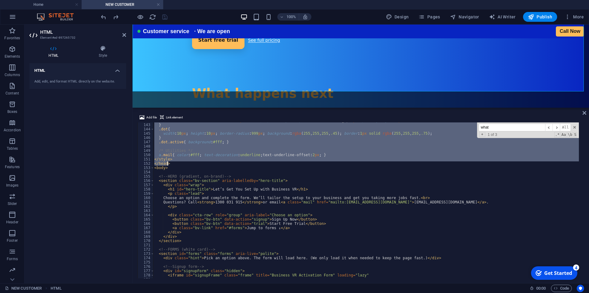
drag, startPoint x: 159, startPoint y: 198, endPoint x: 263, endPoint y: 164, distance: 110.0
click at [263, 164] on div "position : absolute ; inset : auto 0 12 px 0 ; display : flex ; justify-content…" at bounding box center [367, 197] width 429 height 159
click at [209, 230] on div "position : absolute ; inset : auto 0 12 px 0 ; display : flex ; justify-content…" at bounding box center [367, 197] width 429 height 159
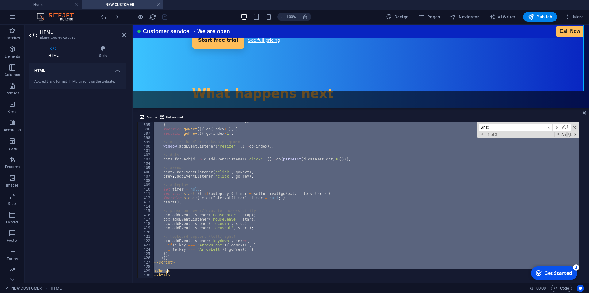
scroll to position [1700, 0]
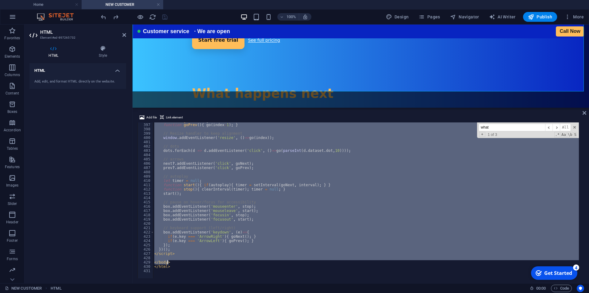
drag, startPoint x: 158, startPoint y: 166, endPoint x: 329, endPoint y: 262, distance: 196.5
click at [329, 262] on div "function goNext ( ) { go ( index + 1 ) ; } function goPrev ( ) { go ( index - 1…" at bounding box center [367, 197] width 429 height 159
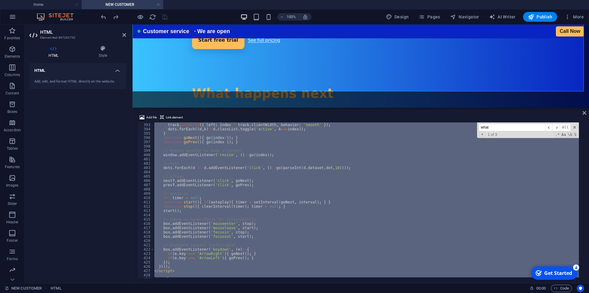
scroll to position [1691, 0]
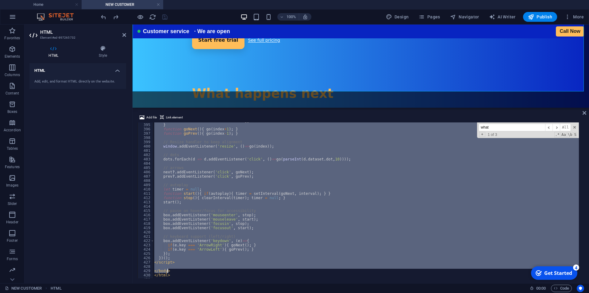
type textarea "</script>"
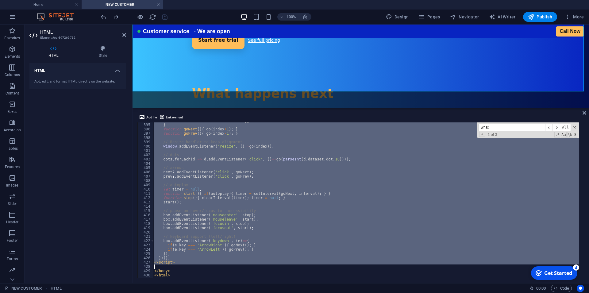
paste textarea
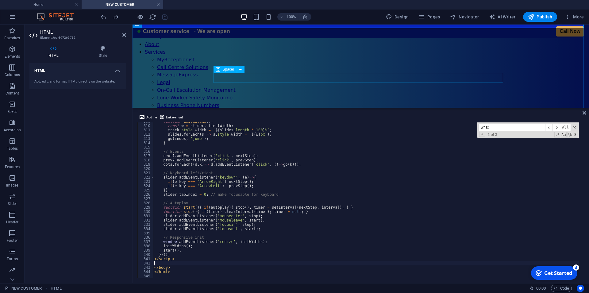
scroll to position [63, 0]
type textarea "</script>"
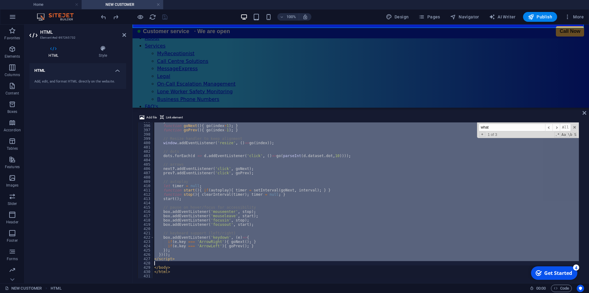
click at [320, 227] on div "} function goNext ( ) { go ( index + 1 ) ; } function goPrev ( ) { go ( index -…" at bounding box center [366, 200] width 426 height 156
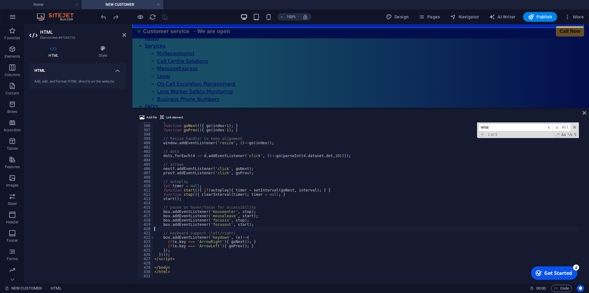
type textarea "</html>"
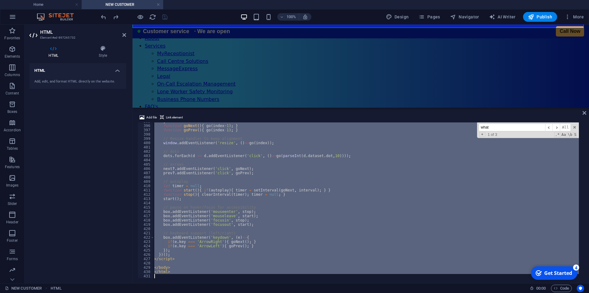
paste textarea
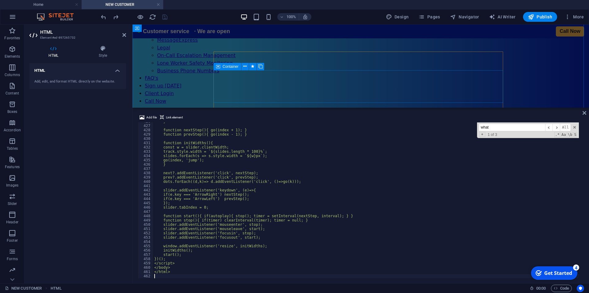
scroll to position [94, 0]
type textarea "</html>"
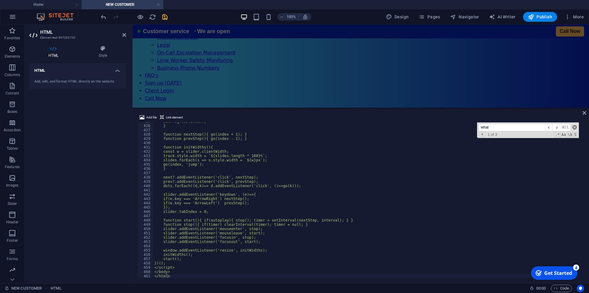
click at [574, 129] on span at bounding box center [574, 127] width 4 height 4
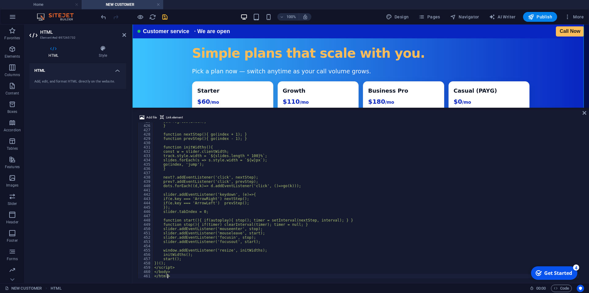
scroll to position [337, 0]
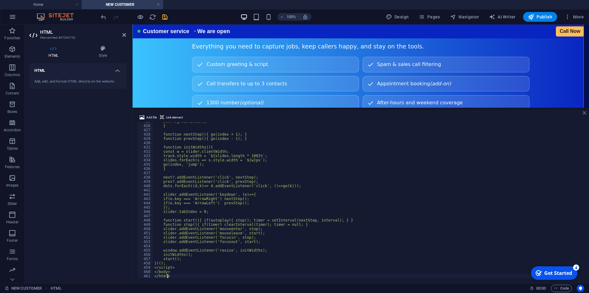
click at [584, 114] on icon at bounding box center [584, 112] width 4 height 5
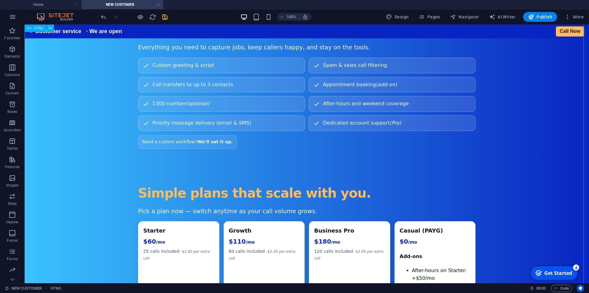
scroll to position [344, 0]
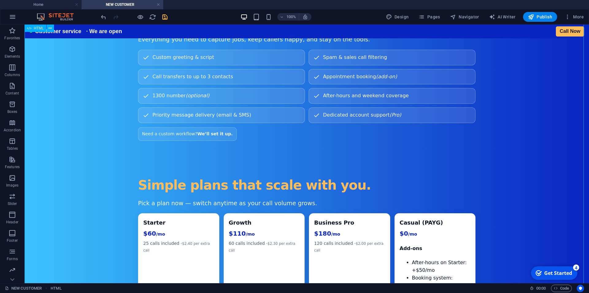
click at [328, 211] on div "Business VR — Get Started Let’s Get You Set Up with Business VR Choose an optio…" at bounding box center [307, 185] width 564 height 657
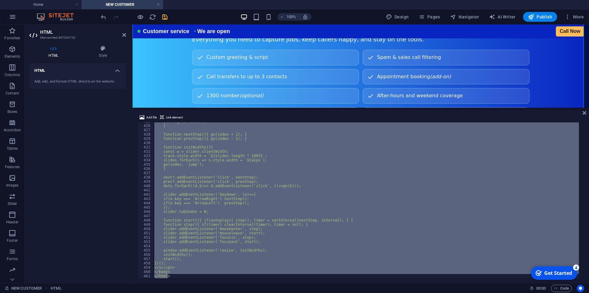
click at [189, 210] on div "setProgress(index); } function nextStep(){ go(index + 1); } function prevStep()…" at bounding box center [366, 200] width 426 height 156
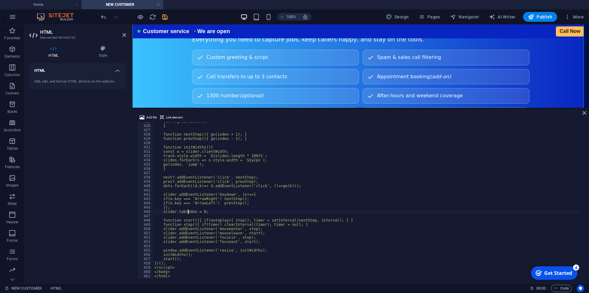
type textarea "</body> </html>"
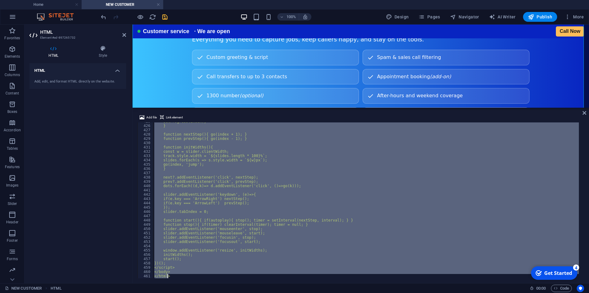
paste textarea
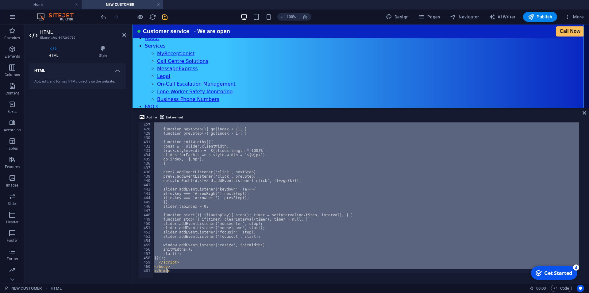
scroll to position [1823, 0]
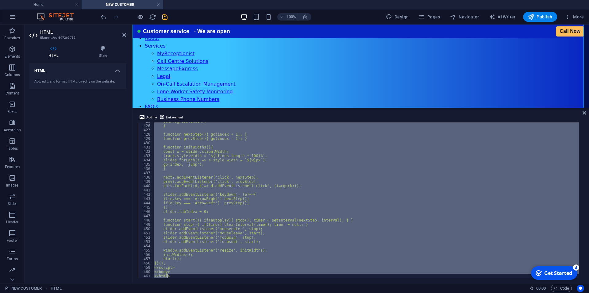
click at [224, 231] on div "setProgress(index); } function nextStep(){ go(index + 1); } function prevStep()…" at bounding box center [366, 200] width 426 height 156
type textarea "slider.addEventListener('mouseenter', stop);"
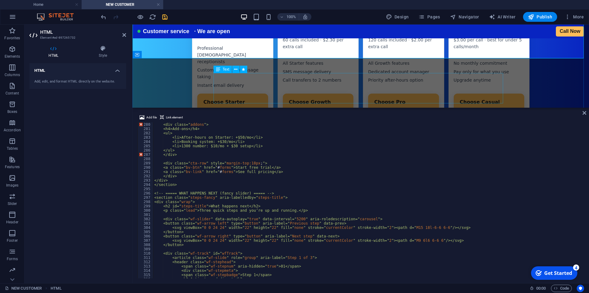
scroll to position [532, 0]
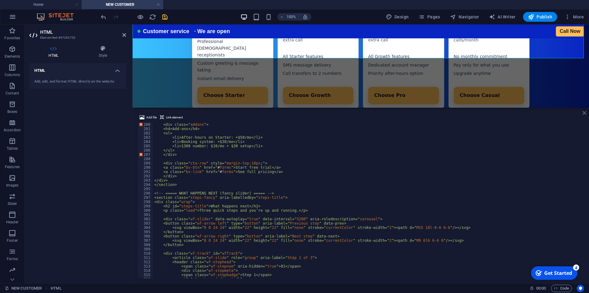
drag, startPoint x: 585, startPoint y: 112, endPoint x: 372, endPoint y: 129, distance: 213.5
click at [585, 112] on icon at bounding box center [584, 112] width 4 height 5
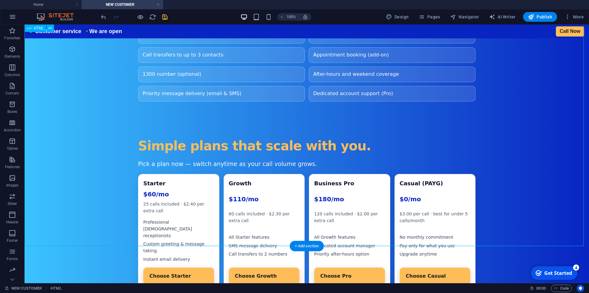
scroll to position [344, 0]
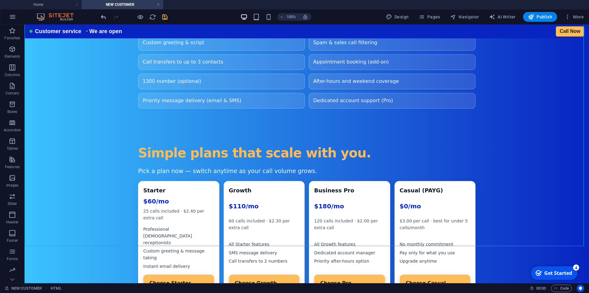
click at [104, 17] on icon "undo" at bounding box center [103, 16] width 7 height 7
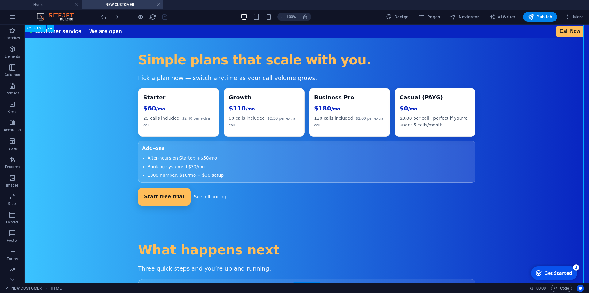
scroll to position [407, 0]
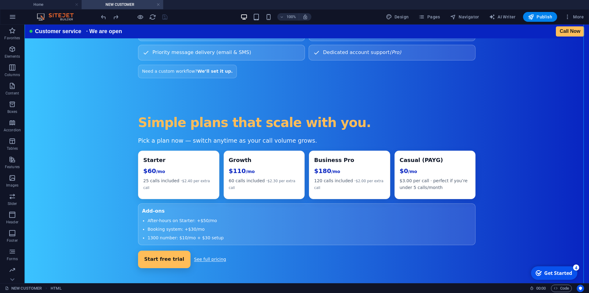
click at [113, 13] on div at bounding box center [134, 17] width 69 height 10
click at [114, 17] on icon "redo" at bounding box center [115, 16] width 7 height 7
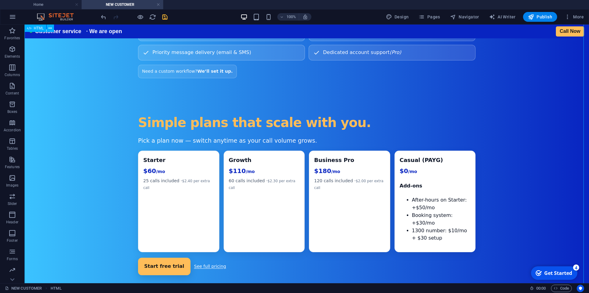
click at [293, 166] on div "Business VR — Get Started Let’s Get You Set Up with Business VR Choose an optio…" at bounding box center [307, 123] width 564 height 657
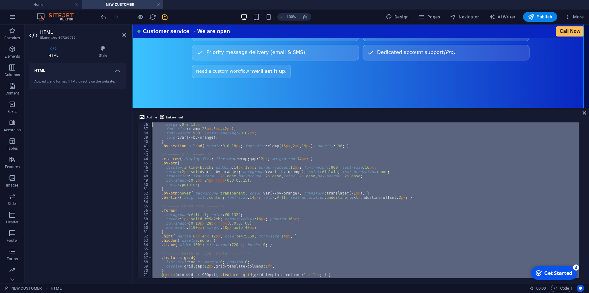
scroll to position [0, 0]
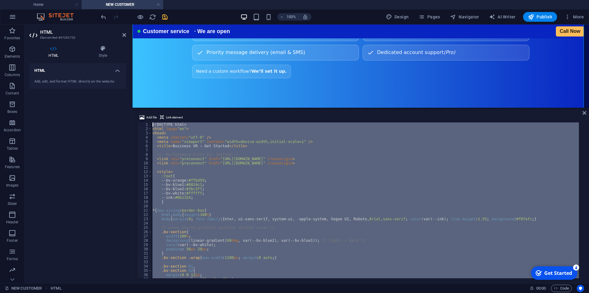
drag, startPoint x: 178, startPoint y: 184, endPoint x: 148, endPoint y: 76, distance: 112.3
click at [151, 122] on div "<! DOCTYPE html > < html lang = "en" > < head > < meta charset = "utf-8" /> < m…" at bounding box center [364, 200] width 427 height 156
paste textarea "</section"
type textarea "</section>"
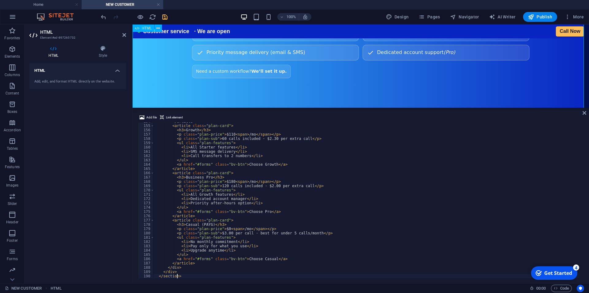
scroll to position [660, 0]
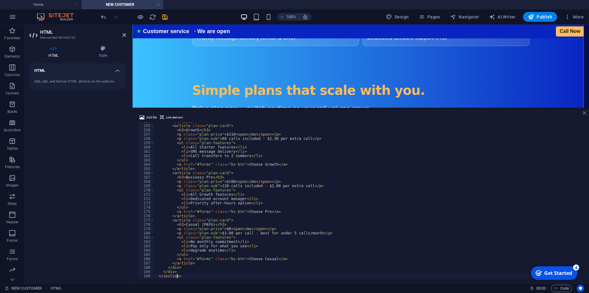
click at [584, 111] on icon at bounding box center [584, 112] width 4 height 5
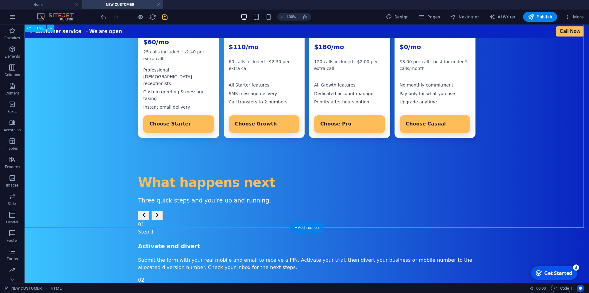
scroll to position [500, 0]
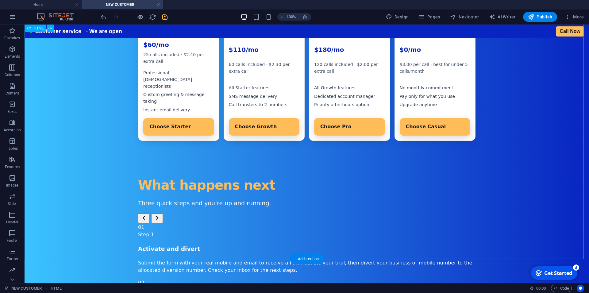
click at [239, 170] on div "Business VR — Get Started Let’s Get You Set Up with Business VR Choose an optio…" at bounding box center [307, 58] width 564 height 715
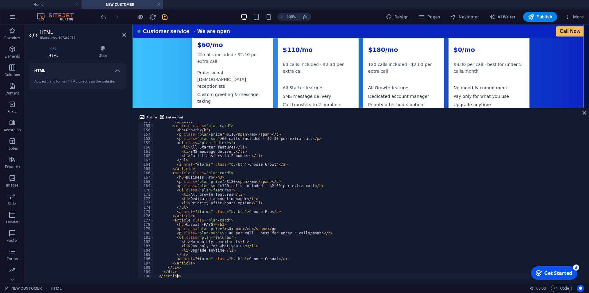
click at [260, 231] on div "</ article > < article class = "plan-card" > < h3 > Growth </ h3 > < p class = …" at bounding box center [373, 198] width 441 height 159
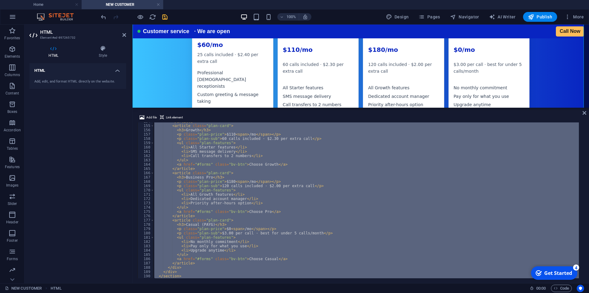
click at [373, 199] on div "</ article > < article class = "plan-card" > < h3 > Growth </ h3 > < p class = …" at bounding box center [366, 200] width 426 height 156
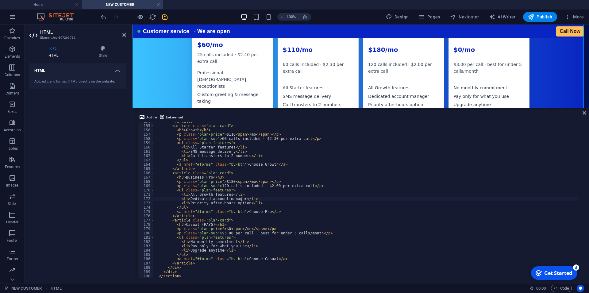
type textarea "</body> </html>"
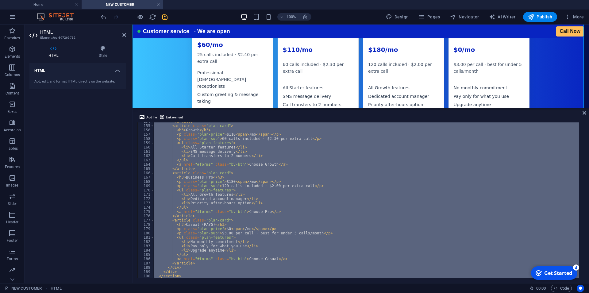
paste textarea
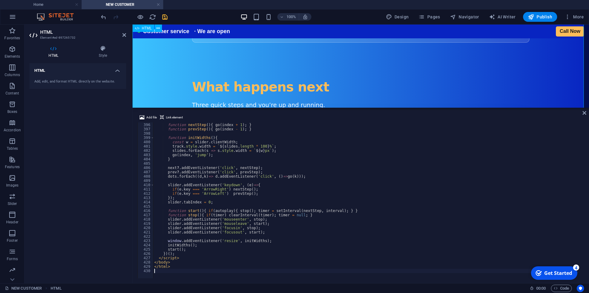
scroll to position [688, 0]
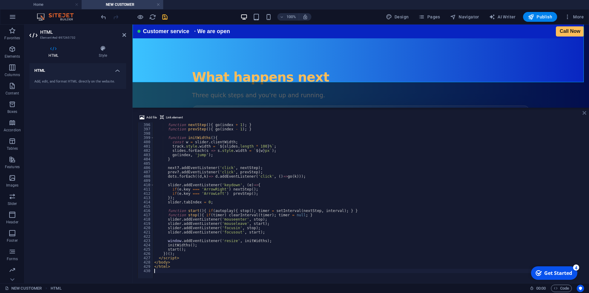
click at [583, 112] on icon at bounding box center [584, 112] width 4 height 5
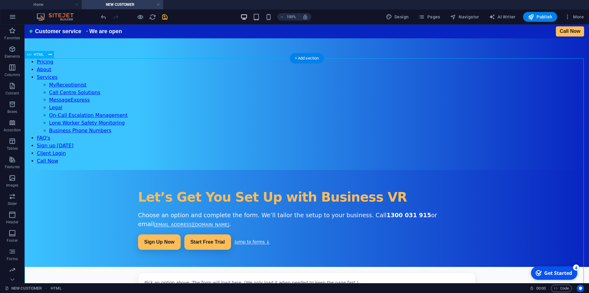
scroll to position [0, 0]
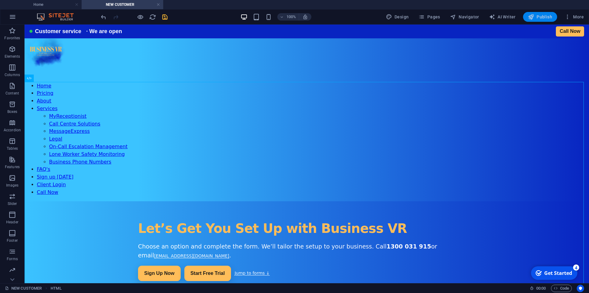
click at [546, 17] on span "Publish" at bounding box center [540, 17] width 24 height 6
click at [533, 13] on button "Publish" at bounding box center [540, 17] width 34 height 10
